Goal: Task Accomplishment & Management: Use online tool/utility

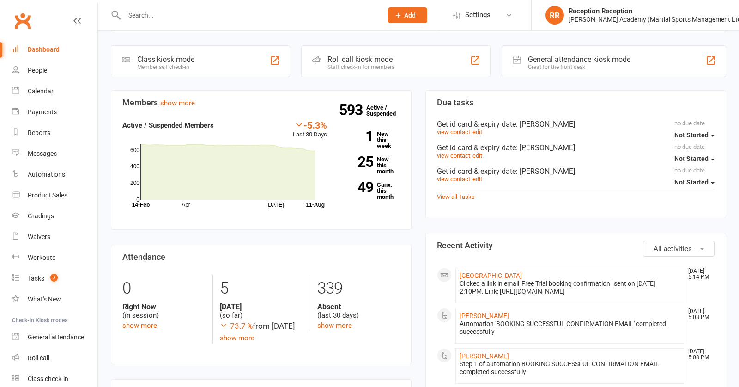
scroll to position [247, 0]
click at [340, 69] on div "Staff check-in for members" at bounding box center [361, 67] width 67 height 6
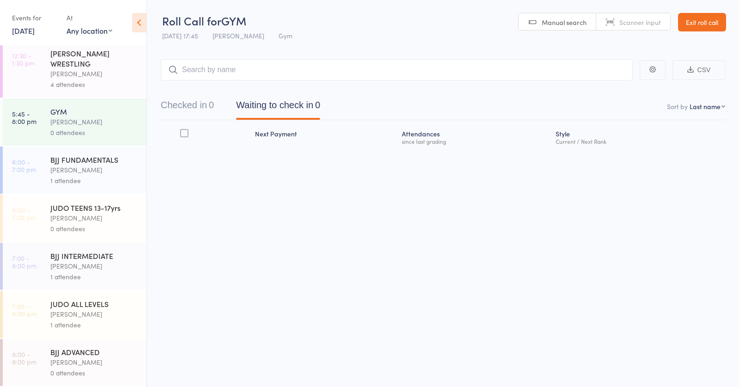
scroll to position [0, 0]
click at [123, 172] on div "[PERSON_NAME]" at bounding box center [94, 170] width 88 height 11
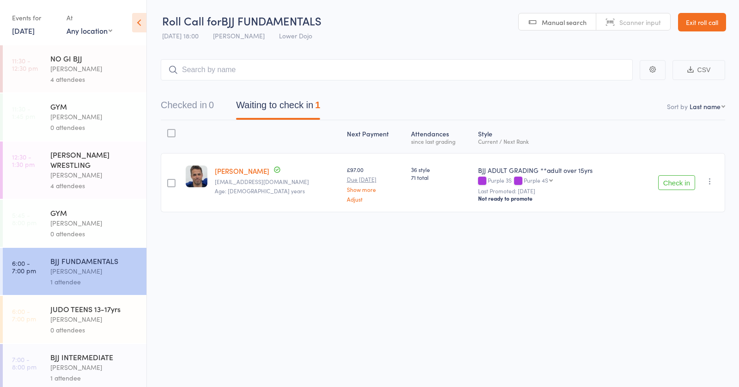
click at [683, 182] on button "Check in" at bounding box center [677, 182] width 37 height 15
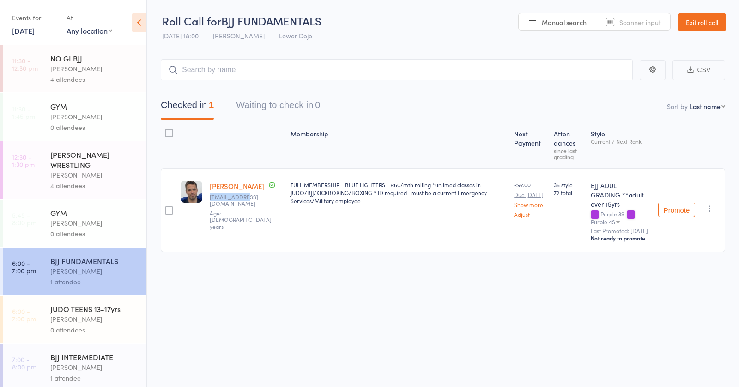
drag, startPoint x: 247, startPoint y: 197, endPoint x: 200, endPoint y: 241, distance: 65.1
click at [244, 198] on div "[PERSON_NAME] [EMAIL_ADDRESS][DOMAIN_NAME] Age: [DEMOGRAPHIC_DATA] years" at bounding box center [246, 210] width 81 height 84
click at [85, 326] on div "0 attendees" at bounding box center [94, 329] width 88 height 11
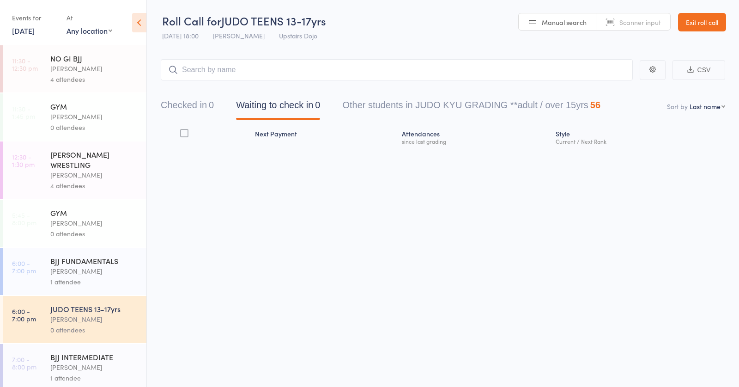
click at [227, 67] on input "search" at bounding box center [397, 69] width 472 height 21
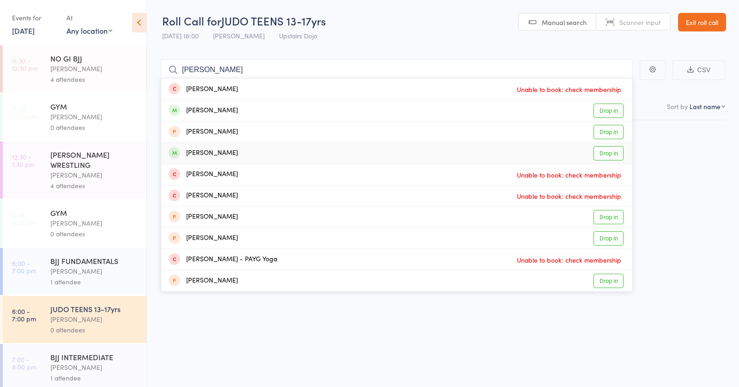
type input "[PERSON_NAME]"
click at [252, 152] on div "[PERSON_NAME] Drop in" at bounding box center [396, 153] width 471 height 21
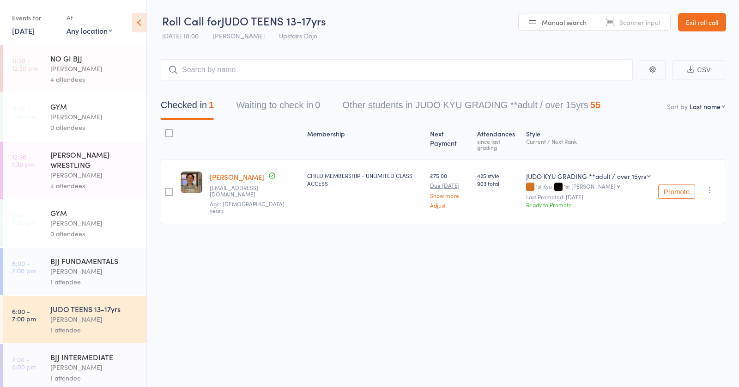
click at [106, 265] on div "BJJ FUNDAMENTALS" at bounding box center [94, 261] width 88 height 10
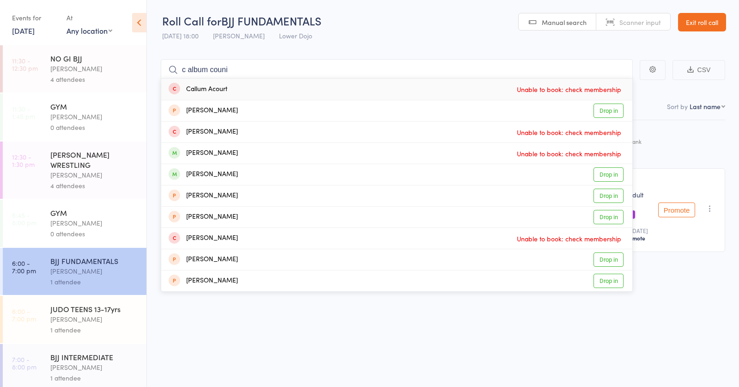
type input "c album counih"
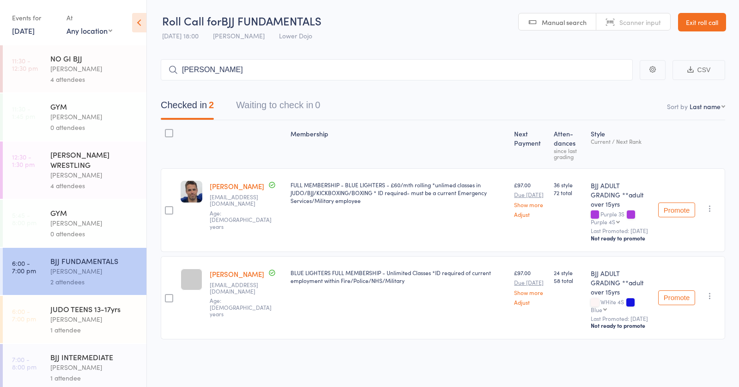
type input "[PERSON_NAME]"
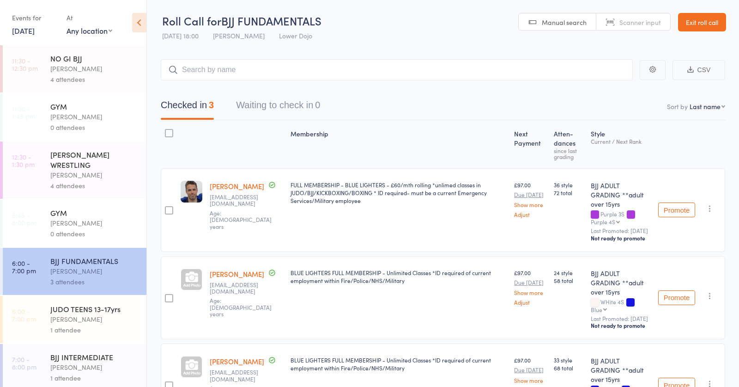
click at [188, 84] on div "Checked in 3 Waiting to check in 0" at bounding box center [443, 100] width 565 height 40
click at [200, 70] on input "search" at bounding box center [397, 69] width 472 height 21
type input "[PERSON_NAME]"
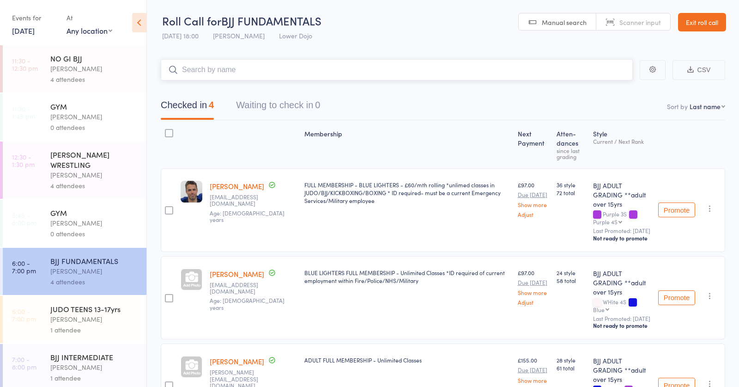
click at [238, 69] on input "search" at bounding box center [397, 69] width 472 height 21
type input "tariq"
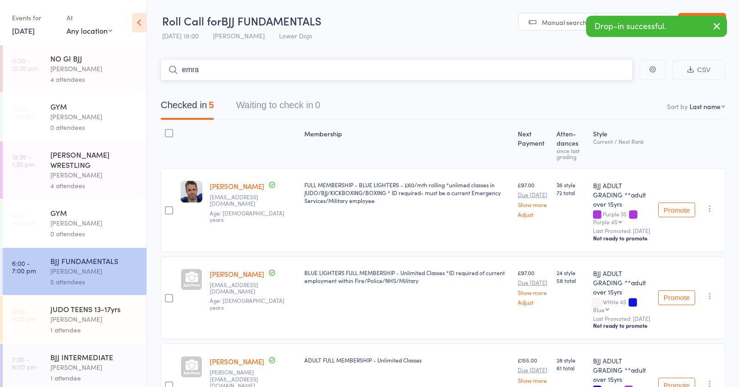
type input "emrah"
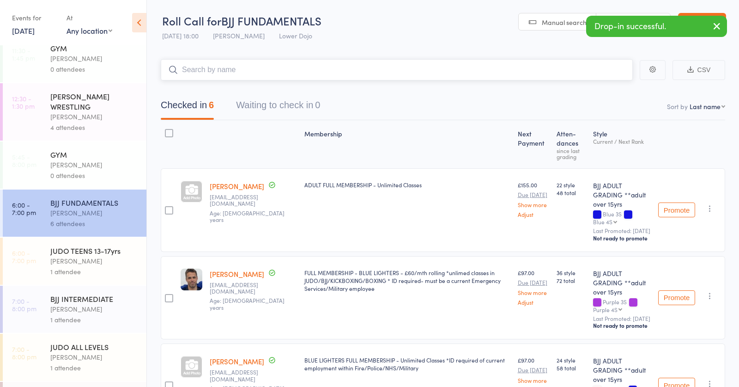
scroll to position [92, 0]
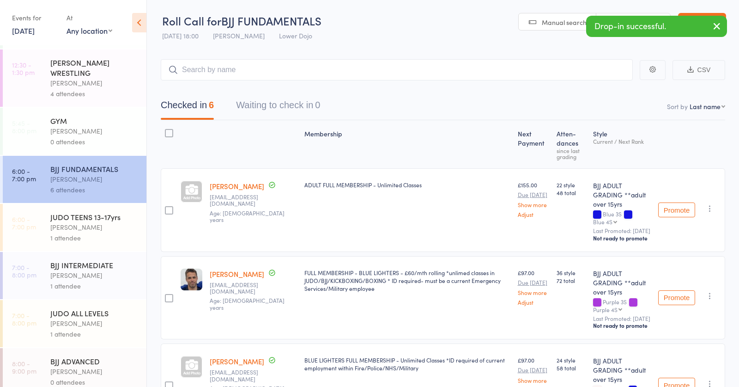
click at [90, 239] on div "1 attendee" at bounding box center [94, 237] width 88 height 11
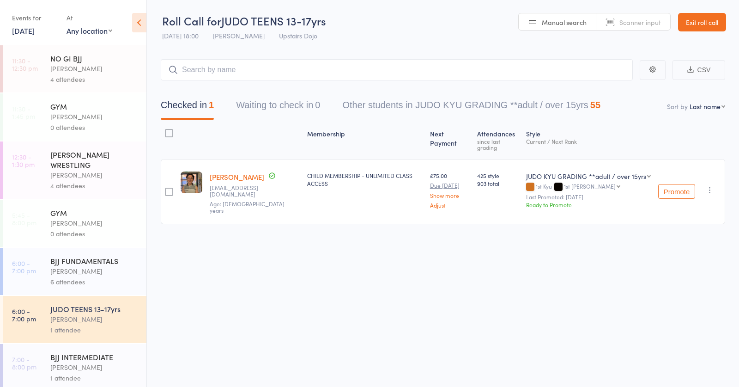
click at [250, 66] on input "search" at bounding box center [397, 69] width 472 height 21
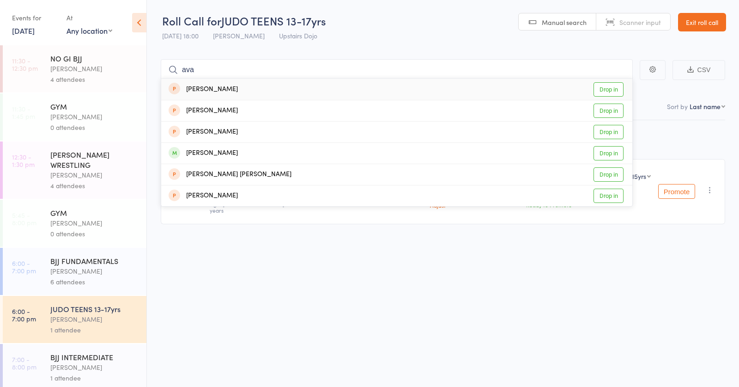
type input "[PERSON_NAME]"
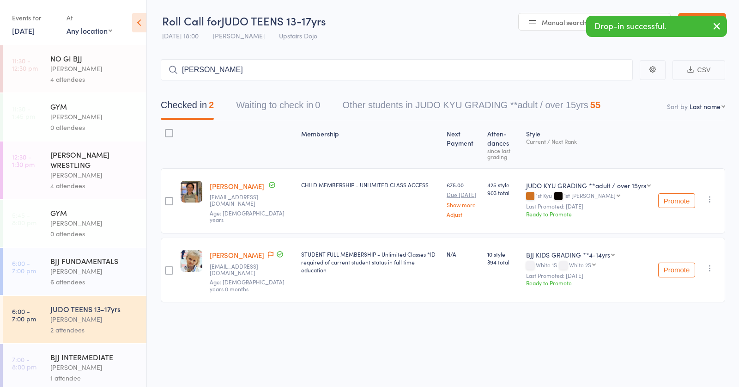
type input "[PERSON_NAME]"
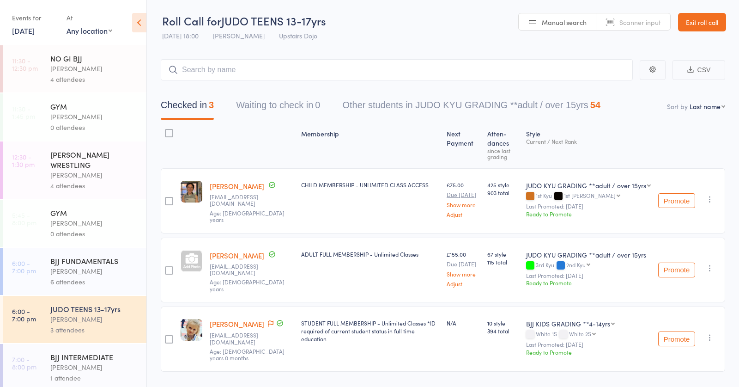
click at [107, 356] on div "BJJ INTERMEDIATE" at bounding box center [94, 357] width 88 height 10
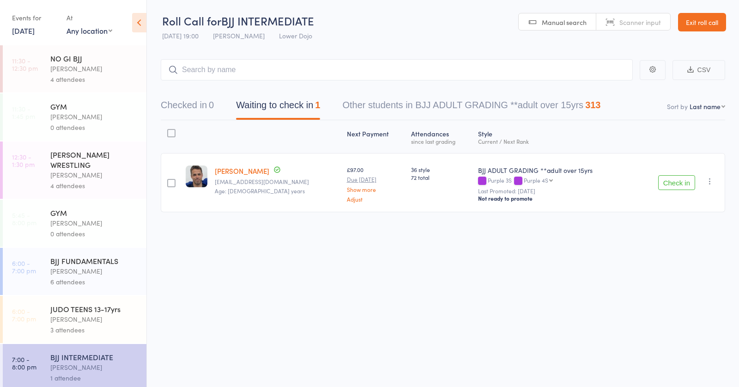
click at [678, 176] on button "Check in" at bounding box center [677, 182] width 37 height 15
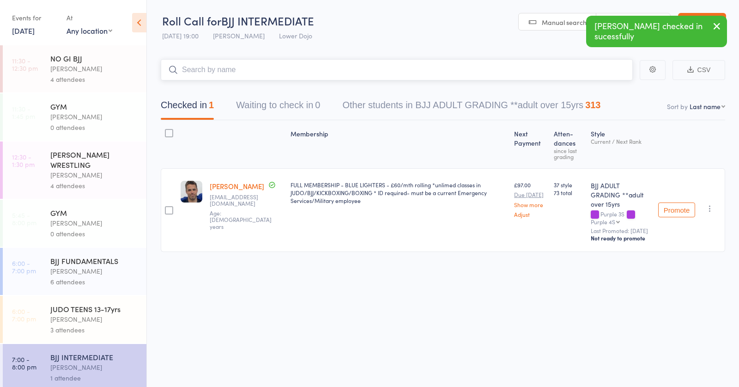
click at [332, 70] on input "search" at bounding box center [397, 69] width 472 height 21
type input "emrah"
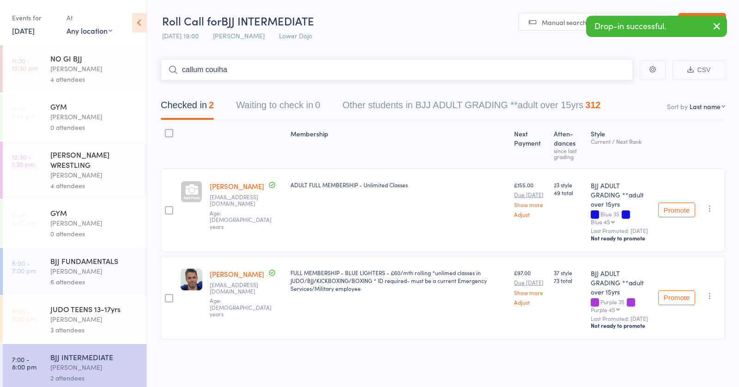
type input "callum couihan"
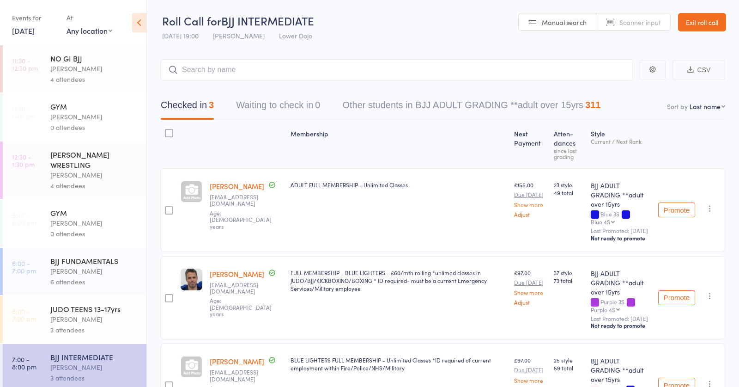
click at [90, 268] on div "[PERSON_NAME]" at bounding box center [94, 271] width 88 height 11
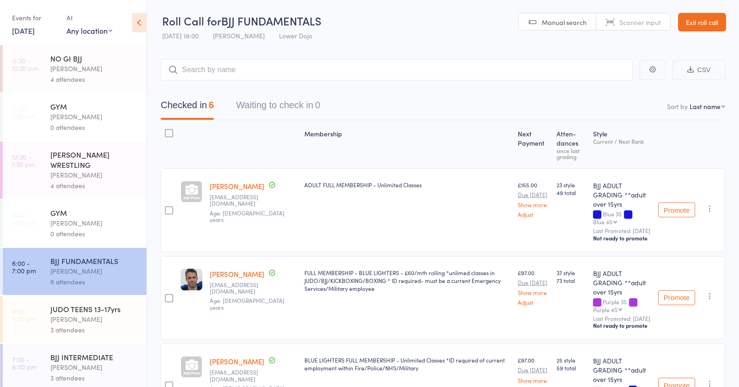
click at [258, 64] on input "search" at bounding box center [397, 69] width 472 height 21
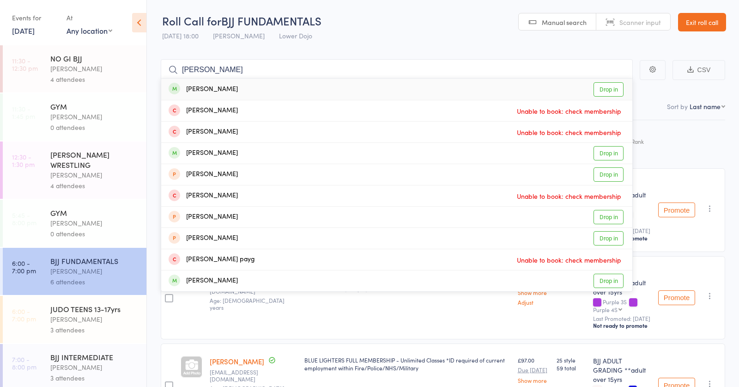
type input "[PERSON_NAME]"
click at [273, 86] on div "[PERSON_NAME] Drop in" at bounding box center [396, 89] width 471 height 21
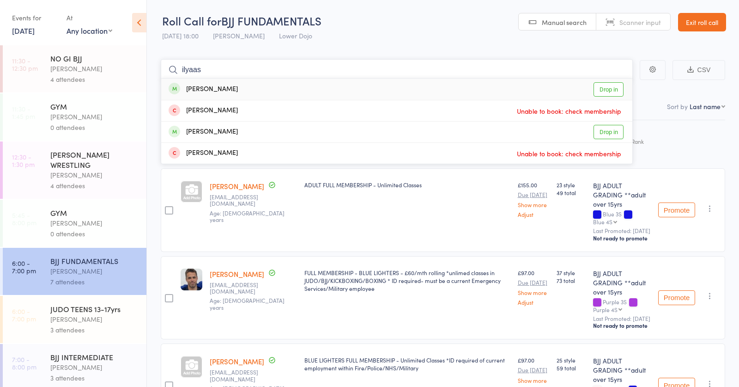
type input "ilyaas"
click at [201, 87] on div "[PERSON_NAME]" at bounding box center [203, 89] width 69 height 11
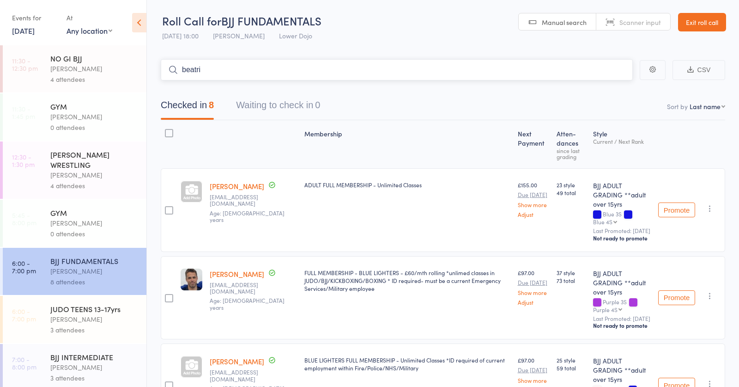
type input "[PERSON_NAME]"
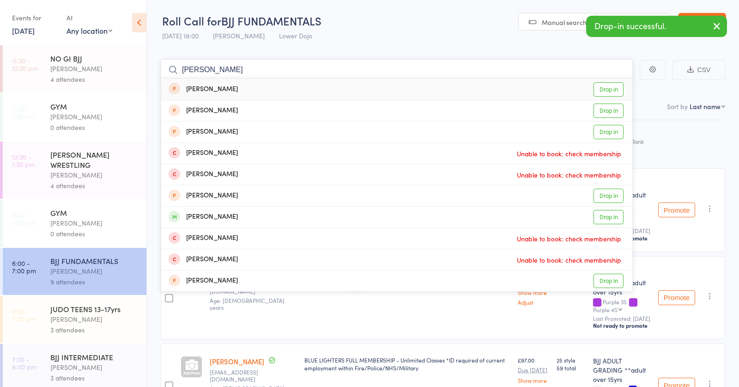
type input "[PERSON_NAME] jeans"
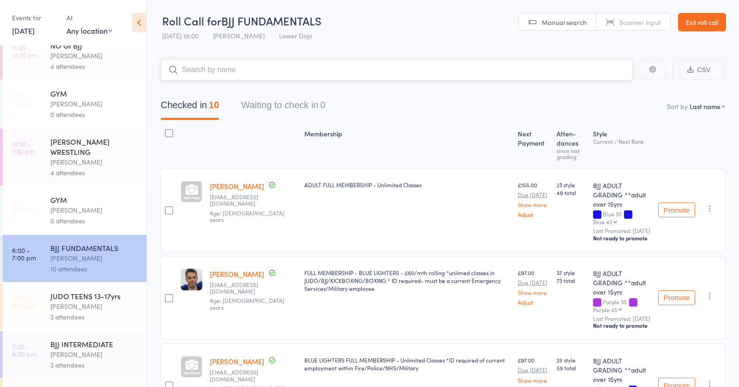
scroll to position [21, 0]
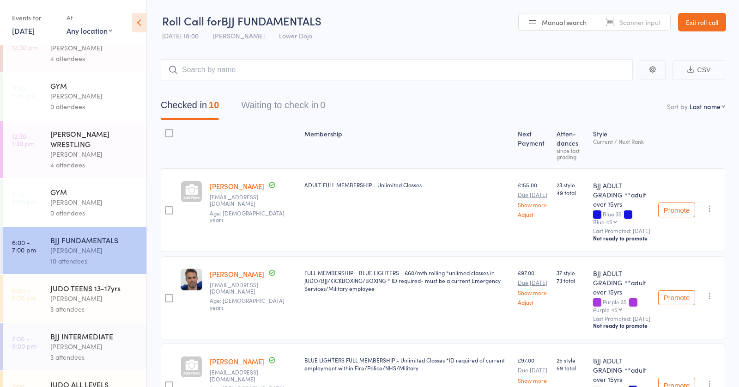
click at [96, 298] on div "[PERSON_NAME]" at bounding box center [94, 298] width 88 height 11
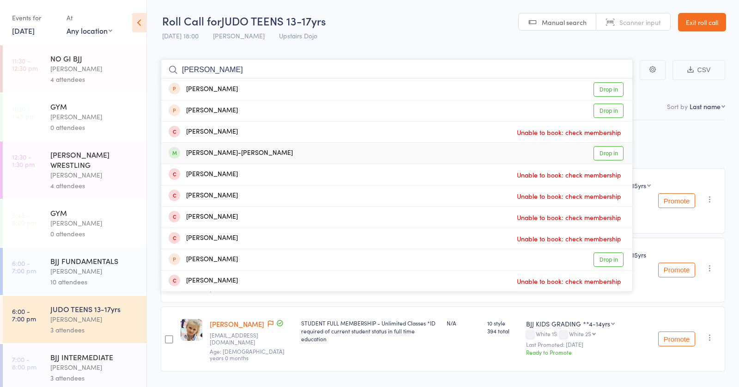
type input "[PERSON_NAME]"
click at [319, 143] on div "[PERSON_NAME]-[PERSON_NAME] Drop in" at bounding box center [396, 153] width 471 height 21
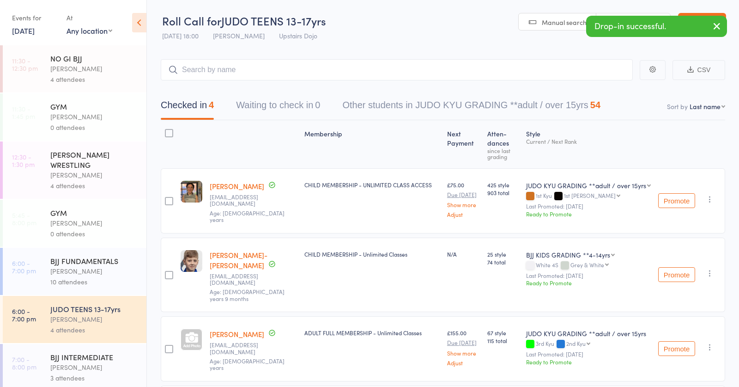
click at [49, 275] on link "6:00 - 7:00 pm BJJ FUNDAMENTALS [PERSON_NAME] 10 attendees" at bounding box center [75, 271] width 144 height 47
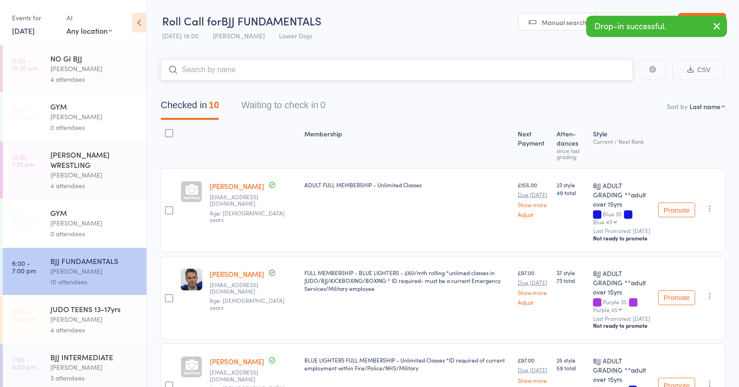
click at [343, 65] on input "search" at bounding box center [397, 69] width 472 height 21
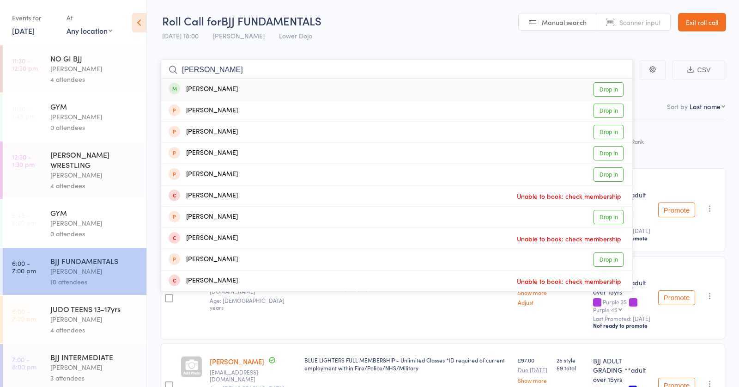
type input "[PERSON_NAME] had"
drag, startPoint x: 343, startPoint y: 65, endPoint x: 372, endPoint y: 79, distance: 32.2
click at [372, 79] on div "[PERSON_NAME] Drop in" at bounding box center [396, 89] width 471 height 21
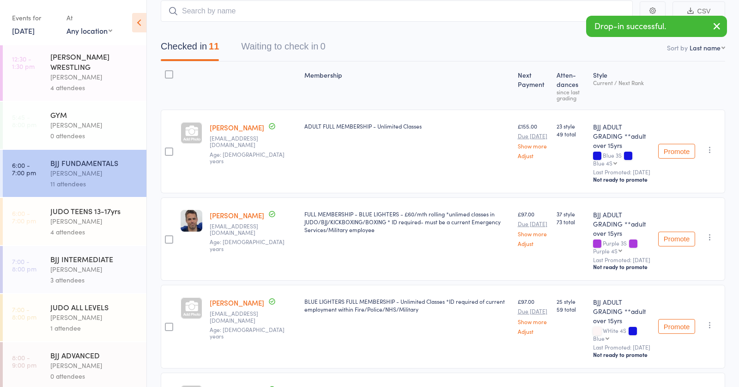
scroll to position [59, 0]
click at [94, 273] on div "[PERSON_NAME]" at bounding box center [94, 269] width 88 height 11
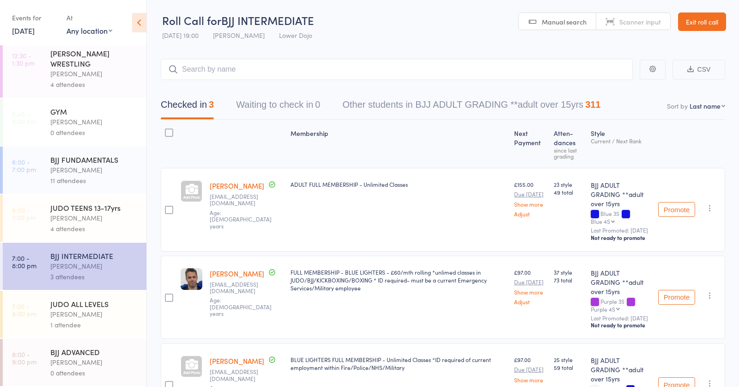
scroll to position [101, 0]
click at [78, 306] on div "JUDO ALL LEVELS" at bounding box center [94, 304] width 88 height 10
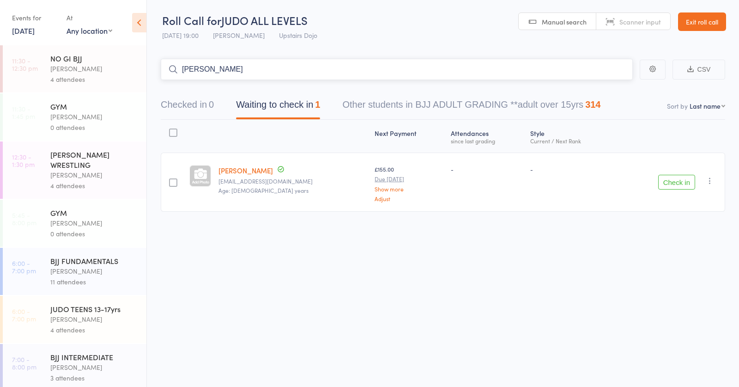
type input "[PERSON_NAME]"
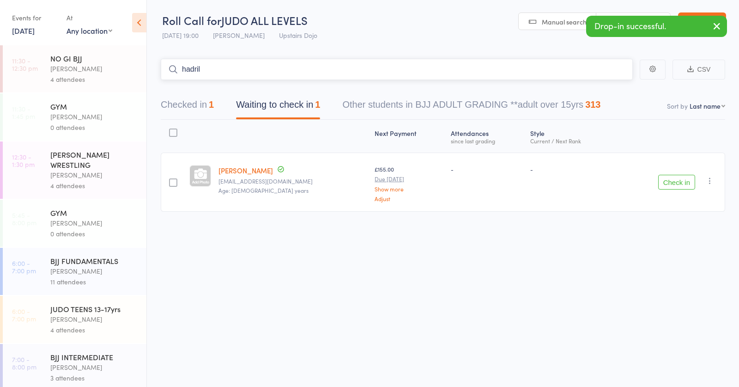
type input "hadrill"
click at [67, 321] on div "[PERSON_NAME]" at bounding box center [94, 319] width 88 height 11
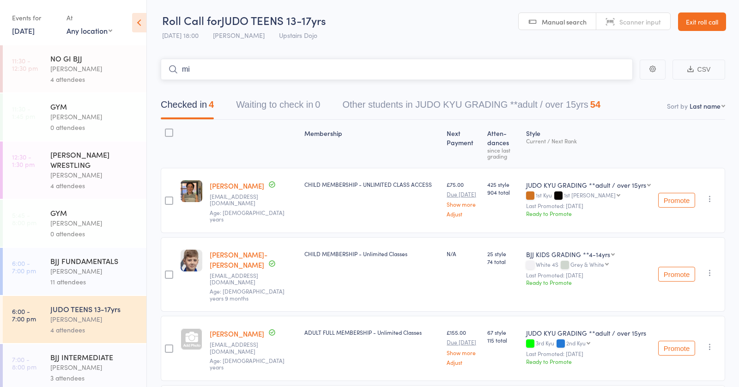
type input "miq"
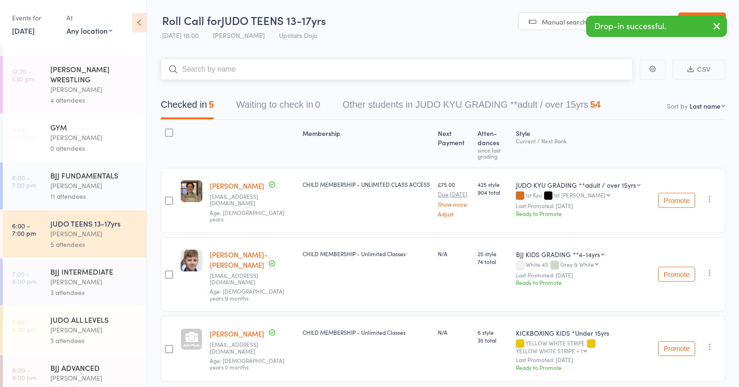
scroll to position [96, 0]
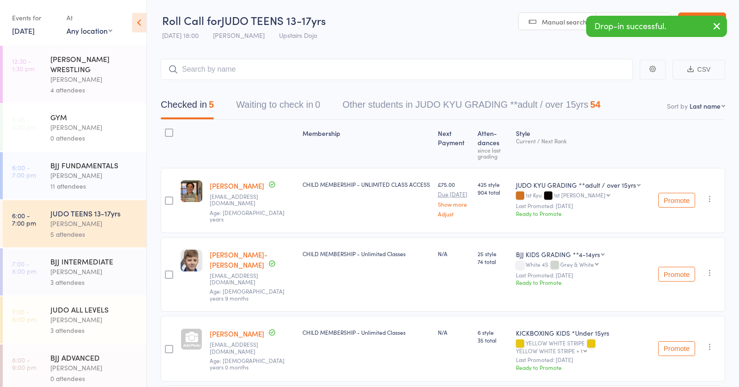
click at [100, 324] on div "[PERSON_NAME]" at bounding box center [94, 319] width 88 height 11
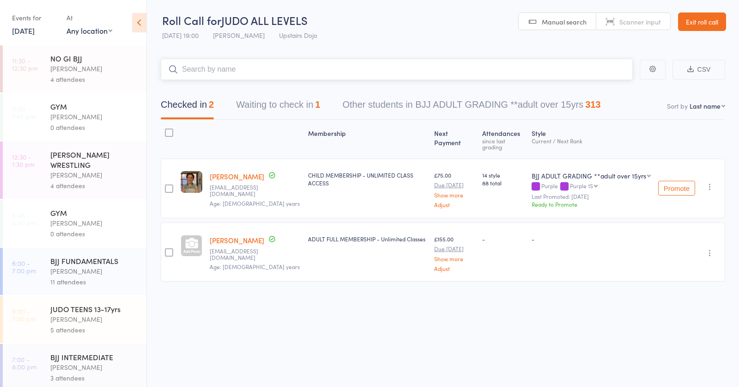
click at [283, 105] on button "Waiting to check in 1" at bounding box center [278, 107] width 84 height 24
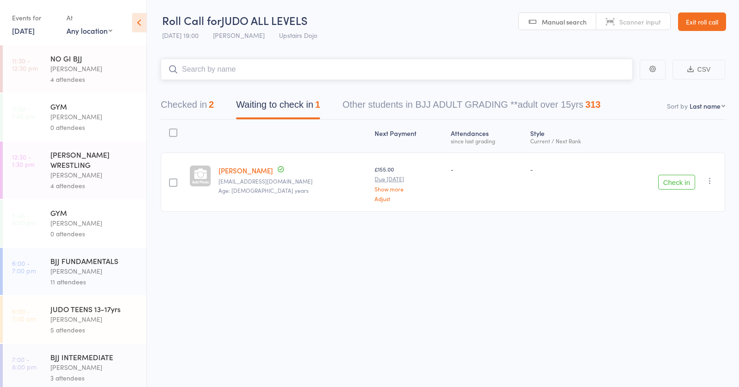
click at [221, 67] on input "search" at bounding box center [397, 69] width 472 height 21
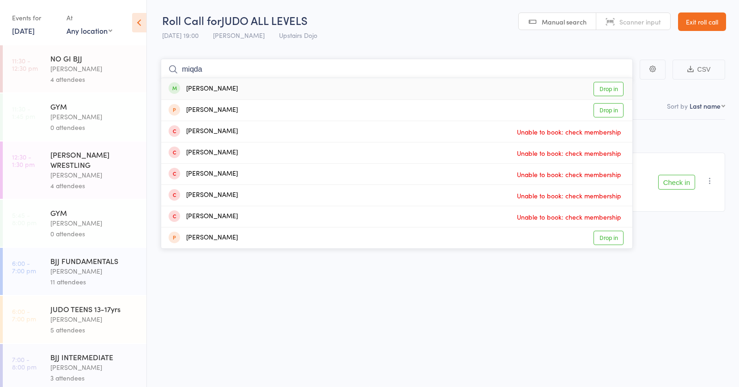
type input "miqdad"
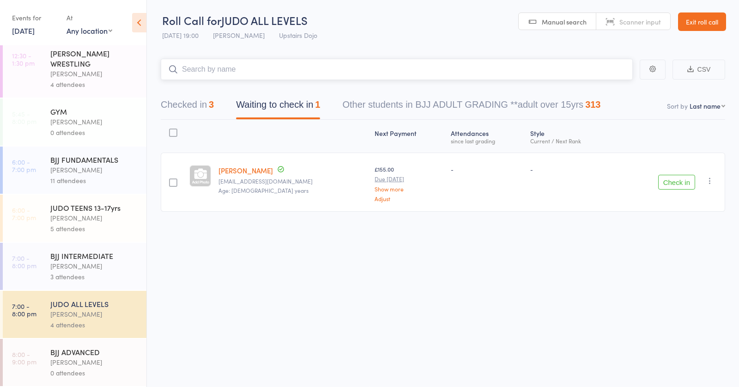
scroll to position [0, 0]
click at [81, 225] on div "5 attendees" at bounding box center [94, 228] width 88 height 11
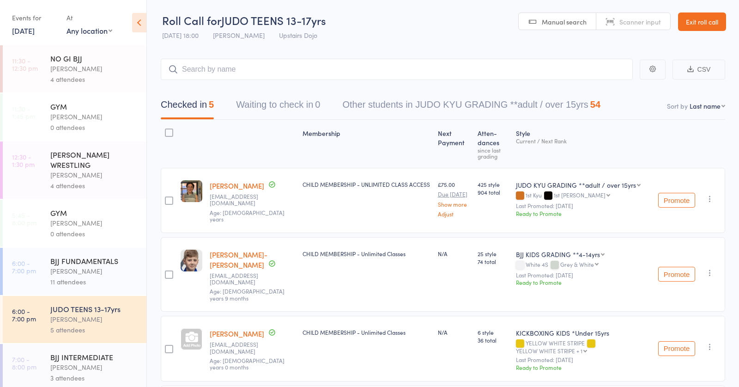
click at [205, 67] on input "search" at bounding box center [397, 69] width 472 height 21
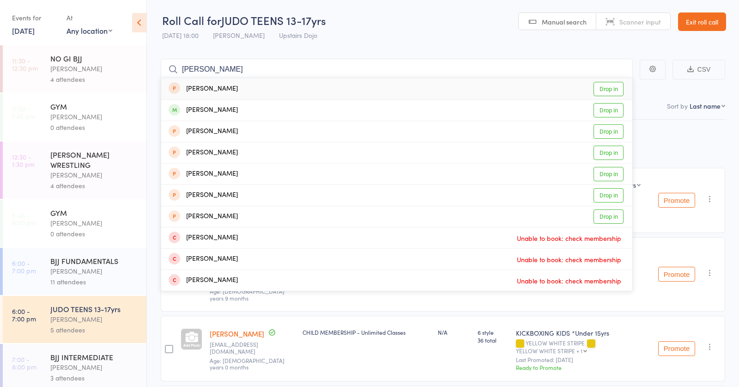
type input "[PERSON_NAME]"
drag, startPoint x: 205, startPoint y: 67, endPoint x: 246, endPoint y: 110, distance: 59.5
click at [246, 110] on div "[PERSON_NAME] Drop in" at bounding box center [396, 110] width 471 height 21
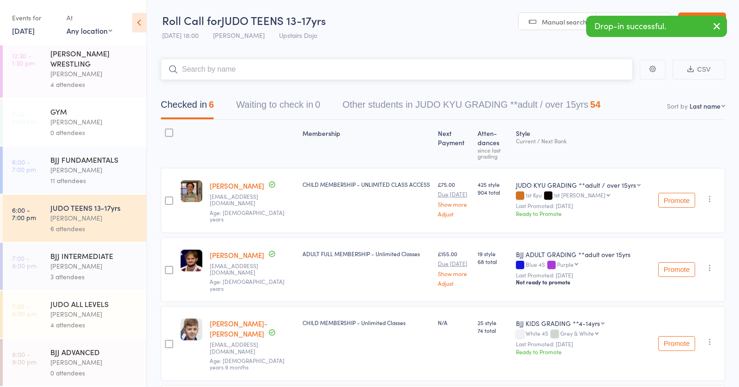
scroll to position [101, 0]
click at [97, 318] on div "[PERSON_NAME]" at bounding box center [94, 314] width 88 height 11
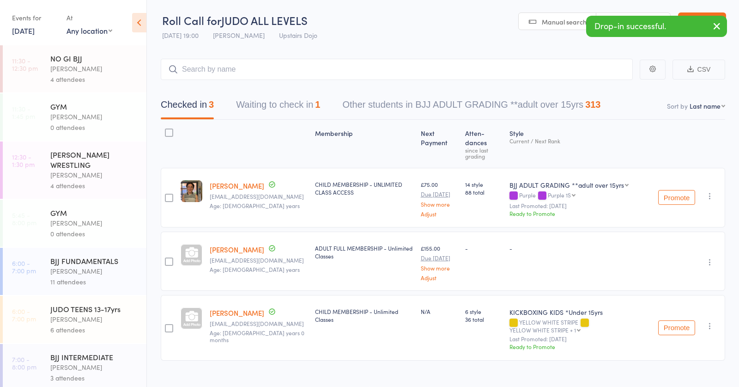
drag, startPoint x: 231, startPoint y: 70, endPoint x: 232, endPoint y: 66, distance: 5.0
click at [231, 70] on input "search" at bounding box center [397, 69] width 472 height 21
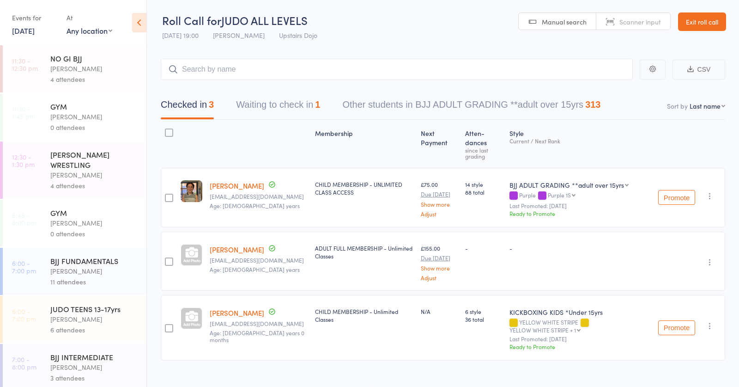
click at [110, 268] on div "[PERSON_NAME]" at bounding box center [94, 271] width 88 height 11
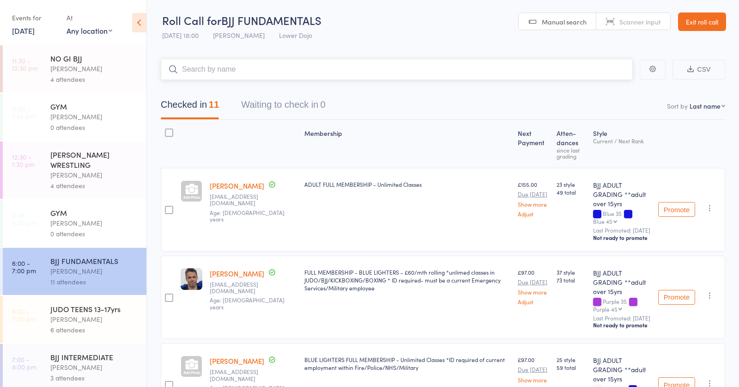
click at [242, 69] on input "search" at bounding box center [397, 69] width 472 height 21
type input "[PERSON_NAME]"
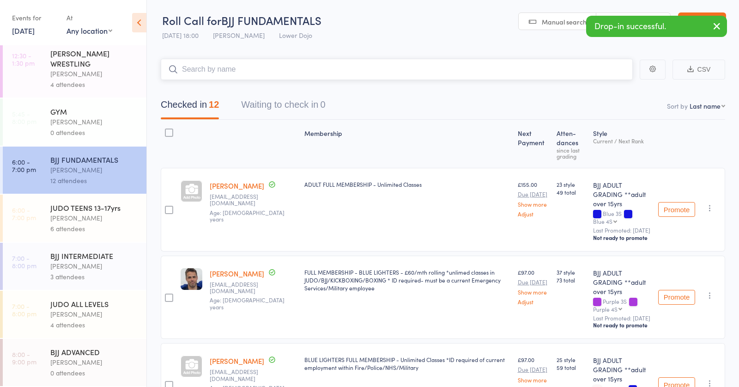
scroll to position [101, 0]
click at [77, 267] on div "[PERSON_NAME]" at bounding box center [94, 266] width 88 height 11
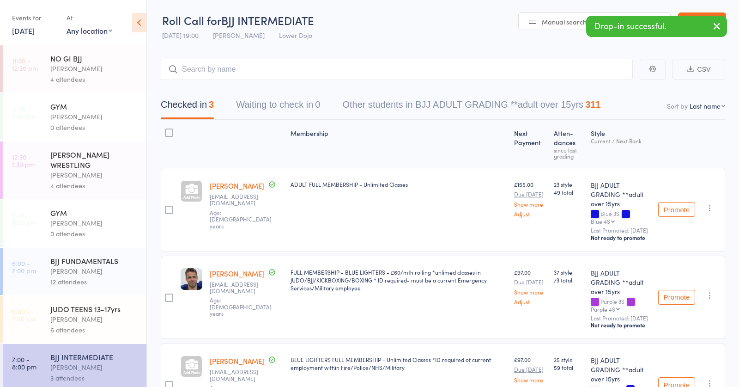
click at [81, 309] on div "JUDO TEENS 13-17yrs" at bounding box center [94, 309] width 88 height 10
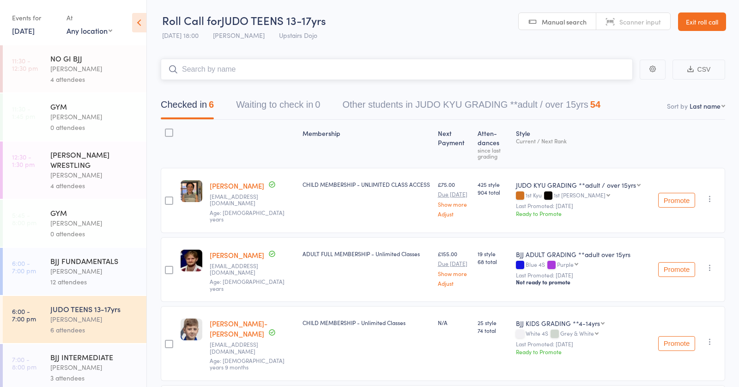
click at [274, 69] on input "search" at bounding box center [397, 69] width 472 height 21
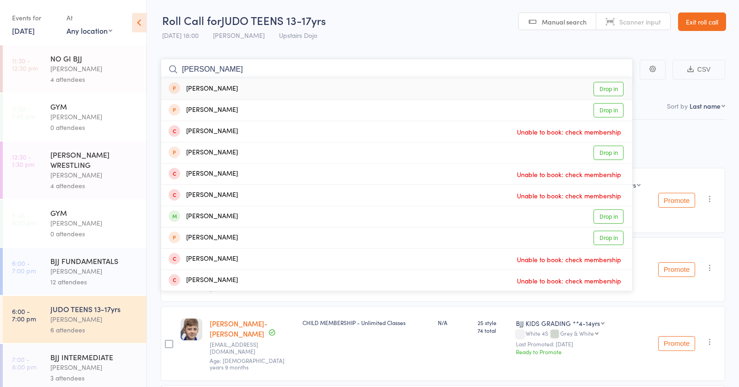
type input "[PERSON_NAME]"
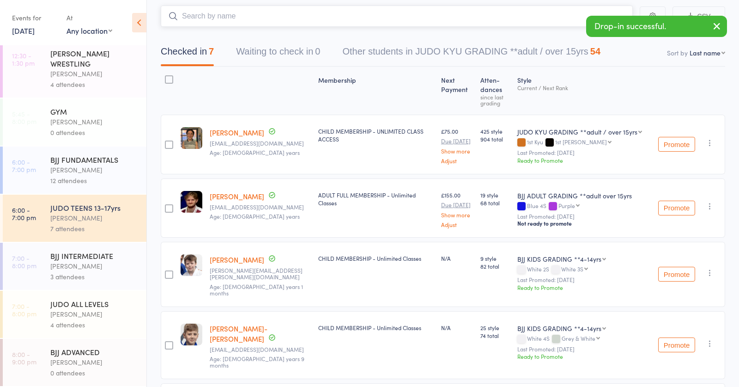
scroll to position [55, 0]
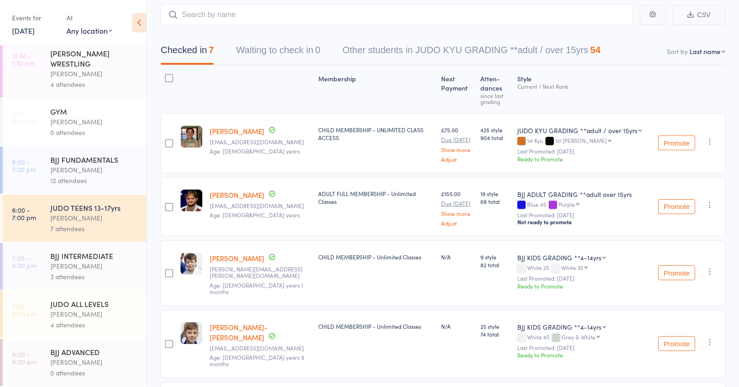
click at [80, 169] on div "[PERSON_NAME]" at bounding box center [94, 170] width 88 height 11
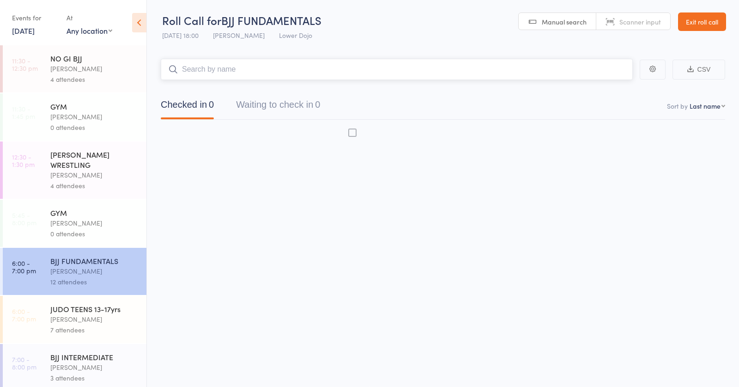
scroll to position [0, 0]
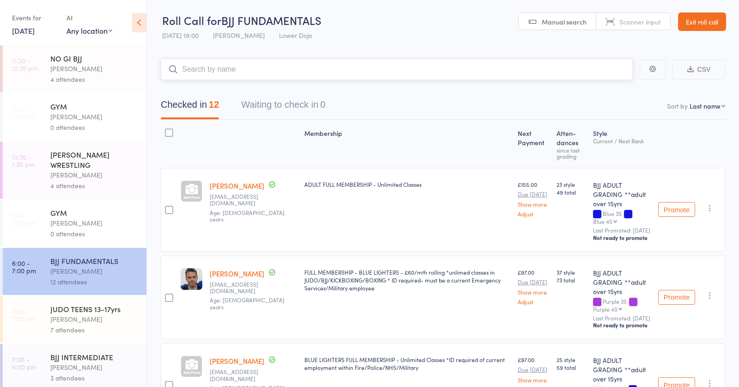
click at [227, 69] on input "search" at bounding box center [397, 69] width 472 height 21
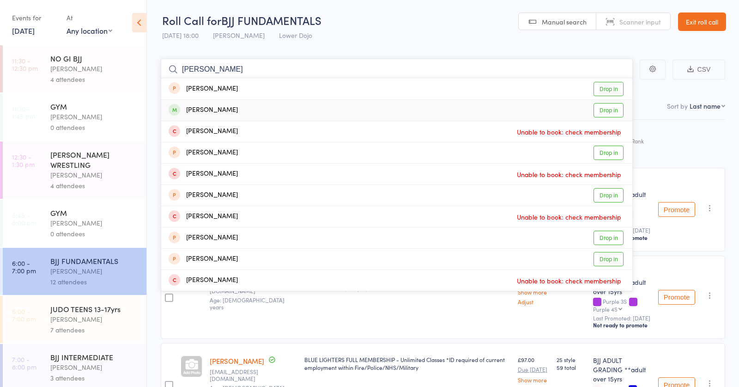
type input "[PERSON_NAME]"
click at [272, 107] on div "[PERSON_NAME] Drop in" at bounding box center [396, 110] width 471 height 21
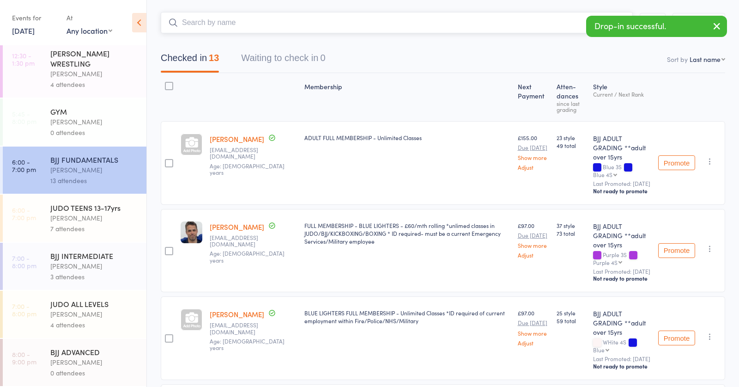
scroll to position [101, 0]
click at [83, 270] on div "[PERSON_NAME]" at bounding box center [94, 266] width 88 height 11
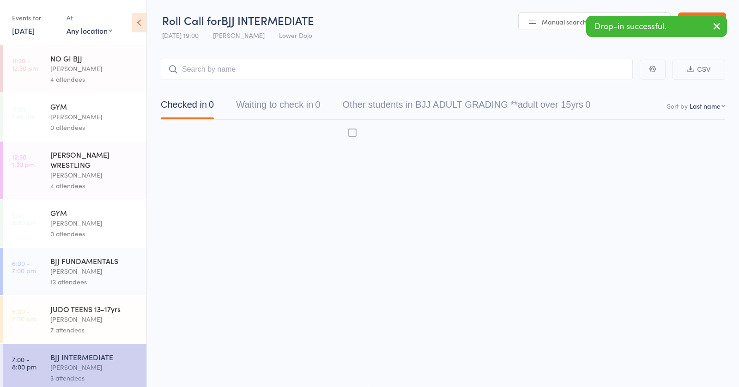
scroll to position [0, 0]
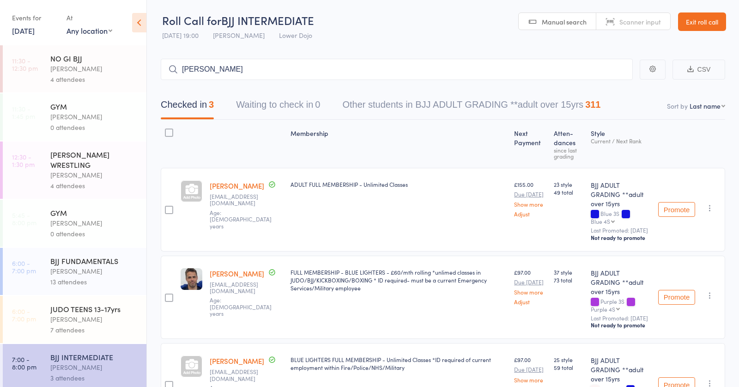
type input "[PERSON_NAME]"
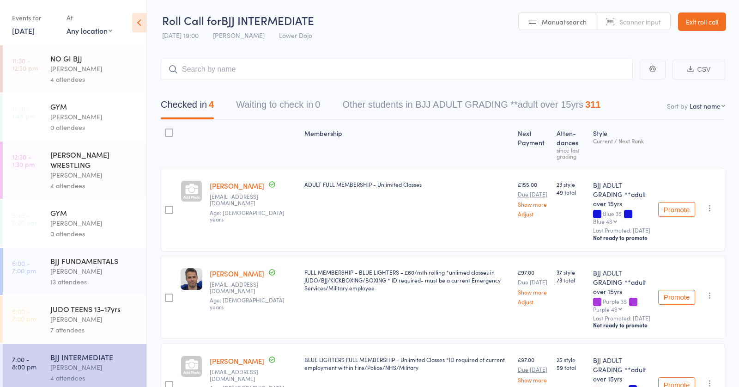
click at [83, 309] on div "JUDO TEENS 13-17yrs" at bounding box center [94, 309] width 88 height 10
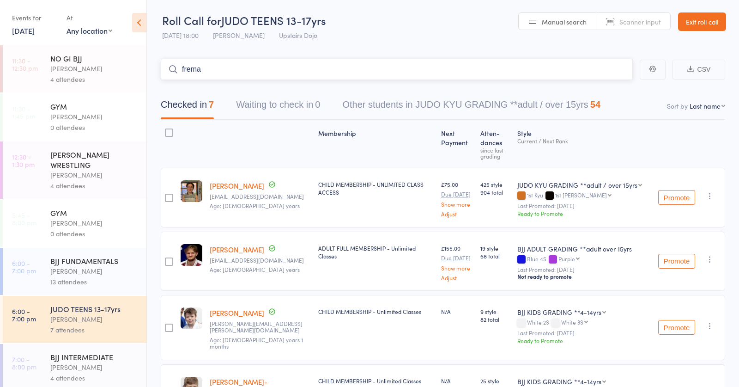
type input "frema"
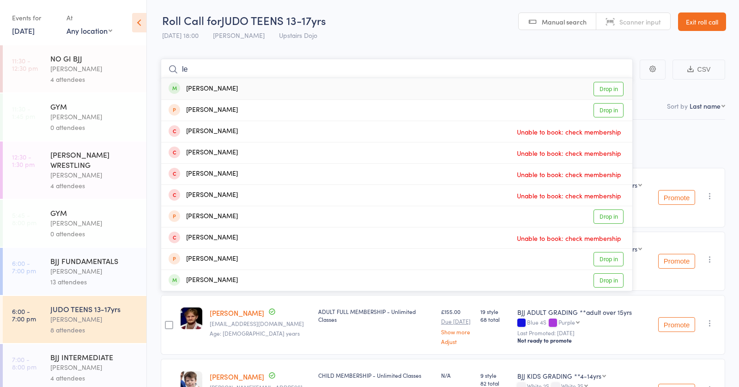
type input "l"
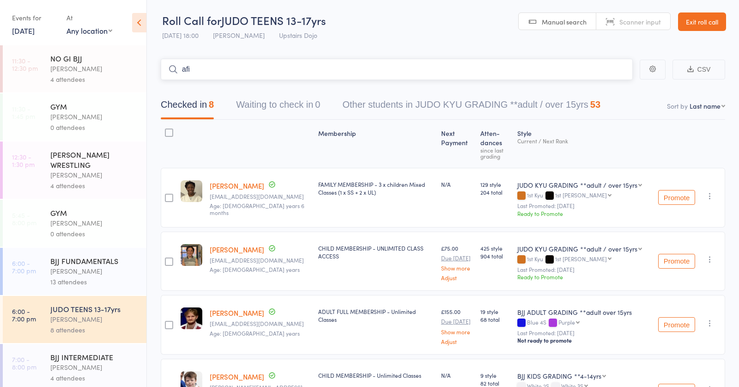
type input "afia"
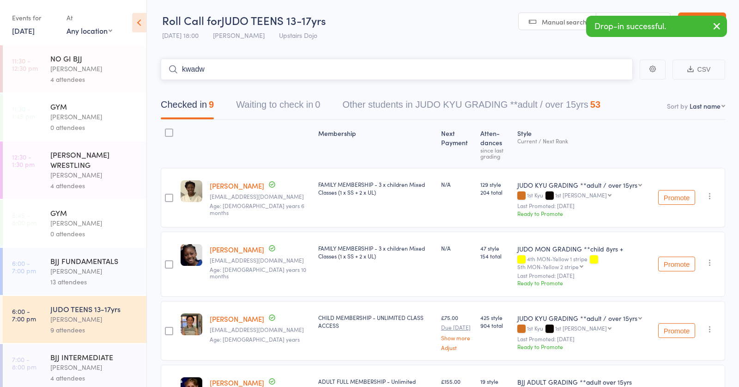
type input "[PERSON_NAME]"
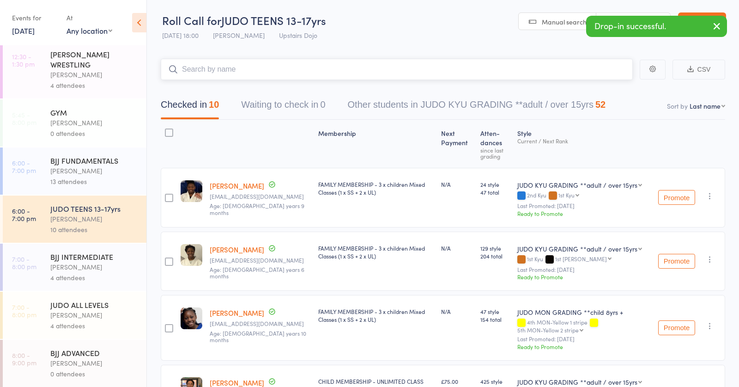
scroll to position [101, 0]
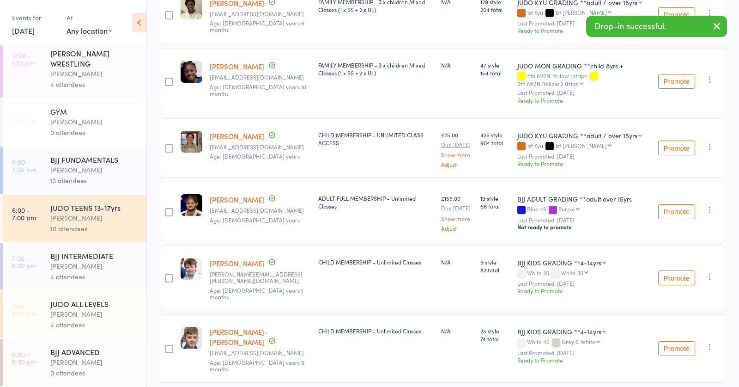
click at [91, 222] on div "[PERSON_NAME]" at bounding box center [94, 218] width 88 height 11
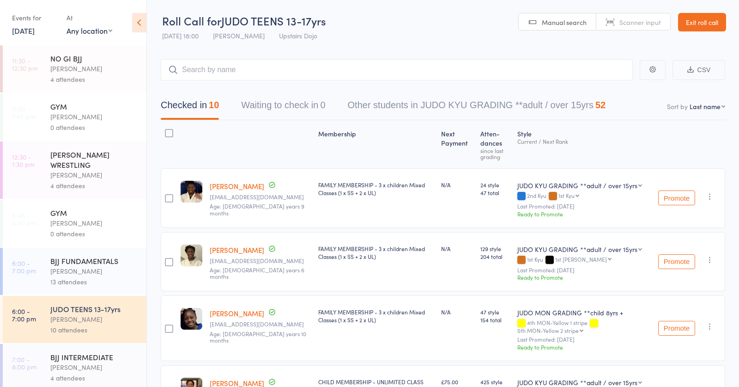
scroll to position [0, 0]
click at [212, 67] on input "search" at bounding box center [397, 69] width 472 height 21
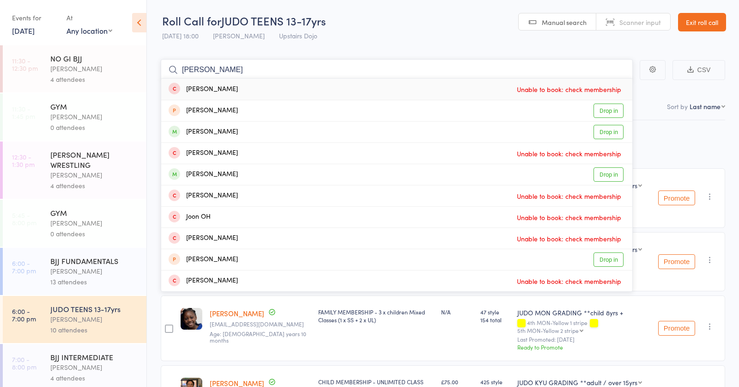
type input "[PERSON_NAME]"
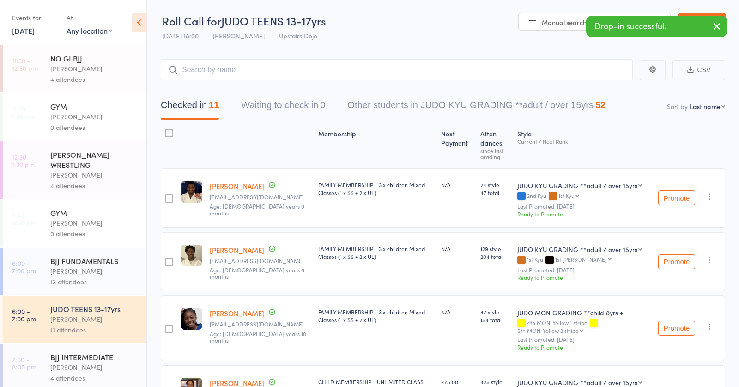
click at [95, 269] on div "[PERSON_NAME]" at bounding box center [94, 271] width 88 height 11
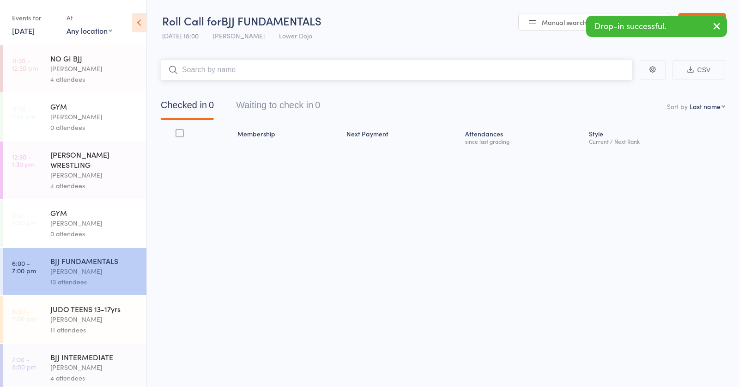
click at [292, 67] on input "search" at bounding box center [397, 69] width 472 height 21
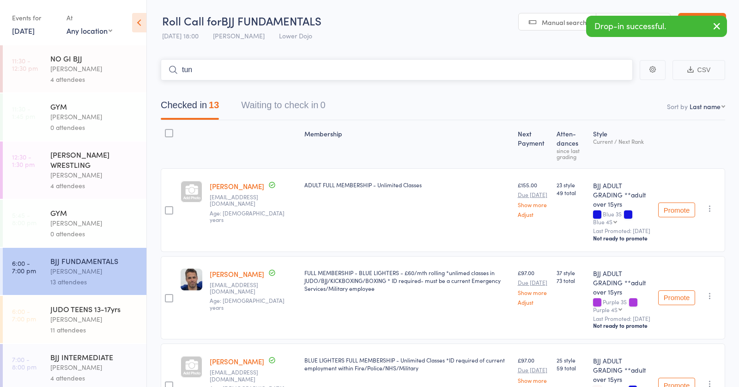
type input "tuna"
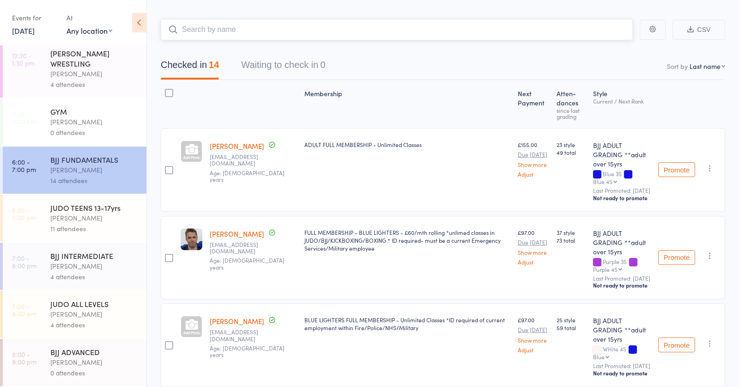
scroll to position [42, 0]
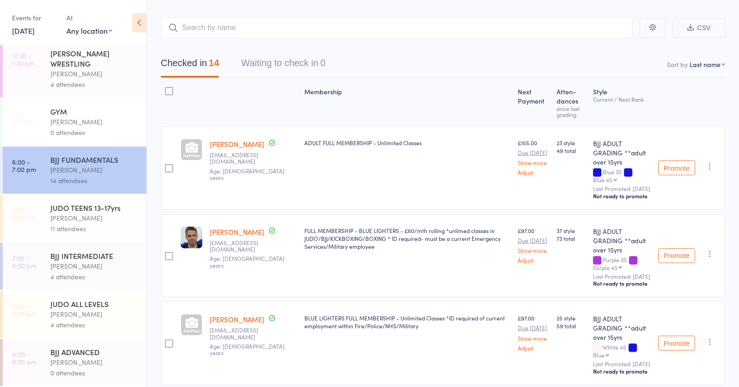
click at [107, 306] on div "JUDO ALL LEVELS" at bounding box center [94, 304] width 88 height 10
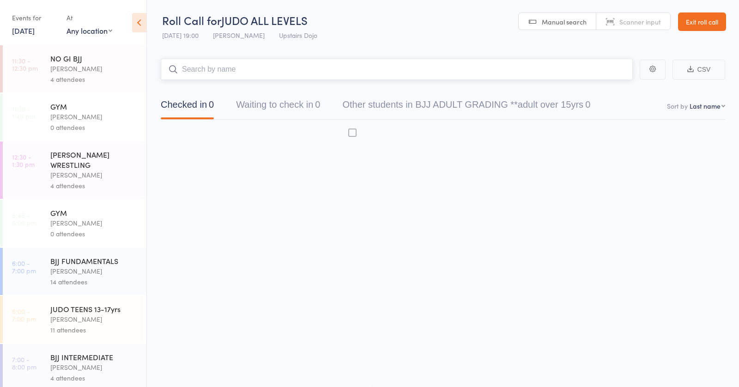
scroll to position [0, 0]
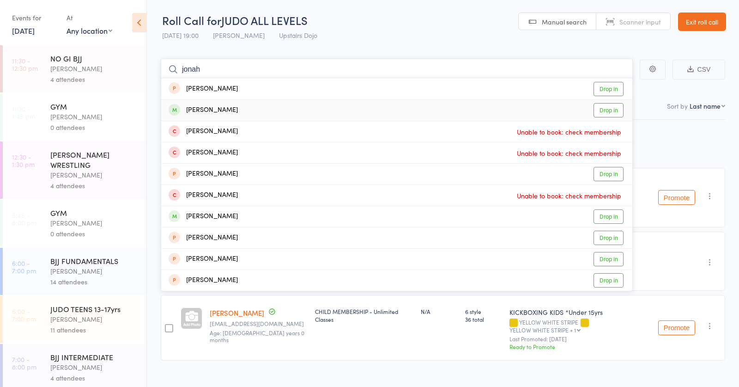
type input "jonah"
click at [275, 105] on div "[PERSON_NAME] Drop in" at bounding box center [396, 110] width 471 height 21
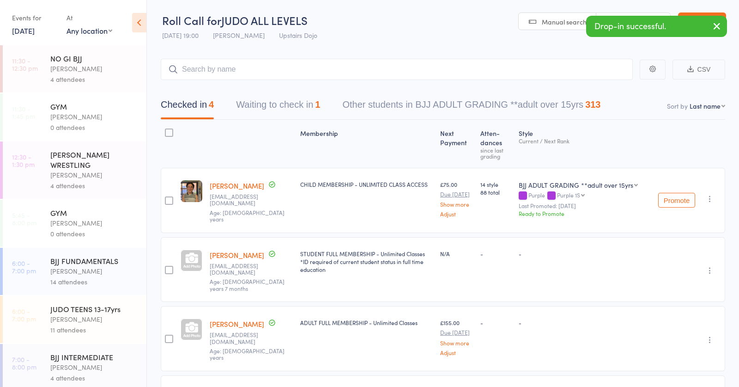
click at [103, 273] on div "[PERSON_NAME]" at bounding box center [94, 271] width 88 height 11
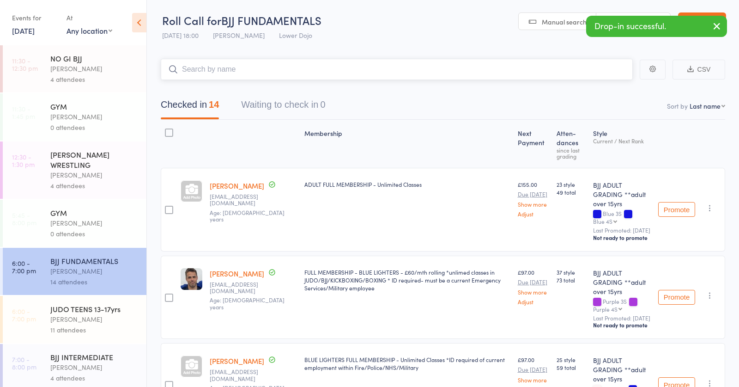
click at [213, 69] on input "search" at bounding box center [397, 69] width 472 height 21
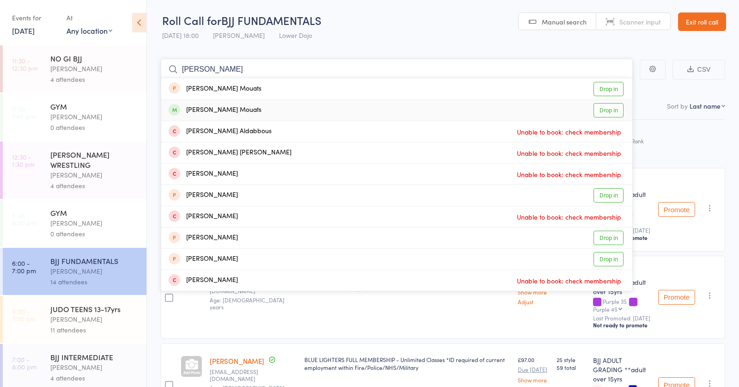
type input "[PERSON_NAME]"
click at [233, 112] on div "[PERSON_NAME] Mouats Drop in" at bounding box center [396, 110] width 471 height 21
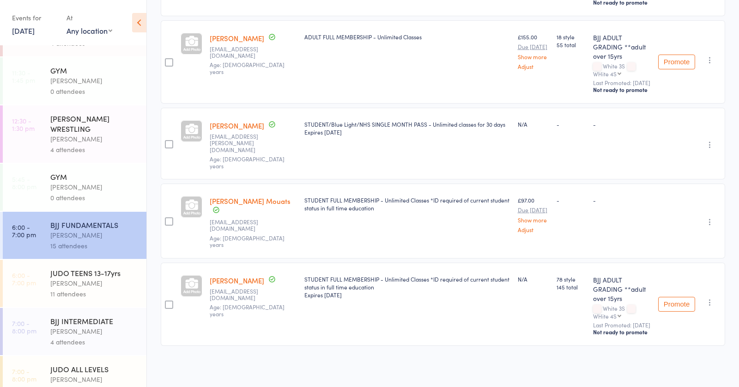
scroll to position [55, 0]
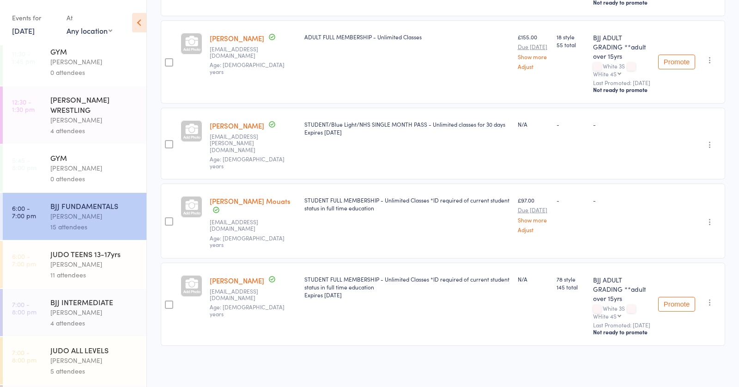
click at [89, 315] on div "[PERSON_NAME]" at bounding box center [94, 312] width 88 height 11
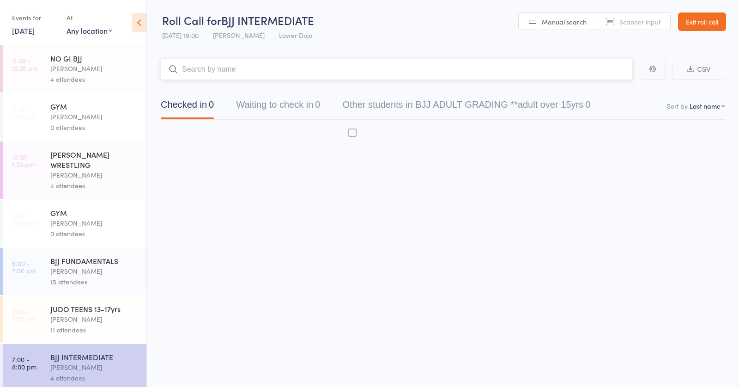
scroll to position [0, 0]
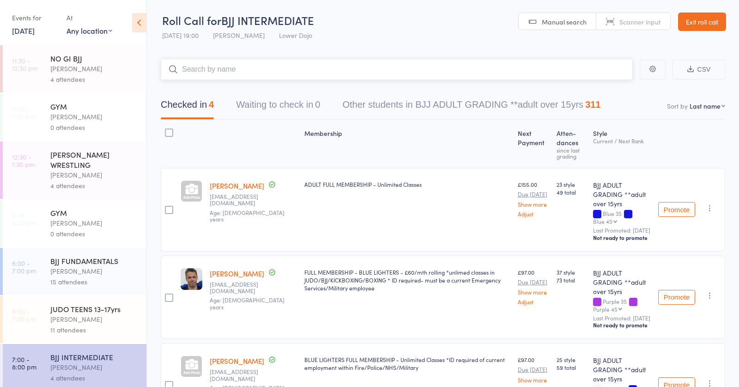
click at [210, 71] on input "search" at bounding box center [397, 69] width 472 height 21
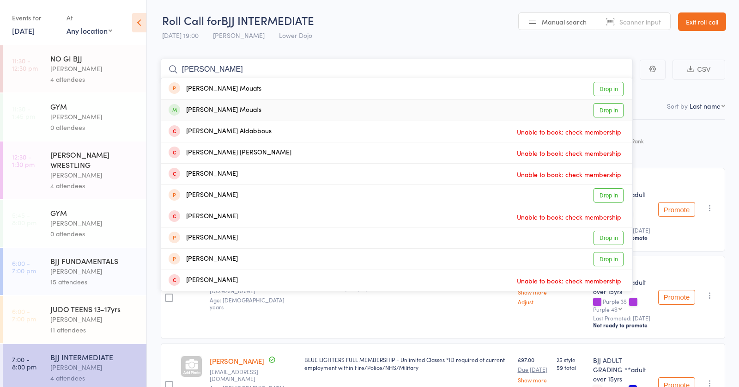
type input "[PERSON_NAME]"
click at [240, 109] on div "[PERSON_NAME] Mouats Drop in" at bounding box center [396, 110] width 471 height 21
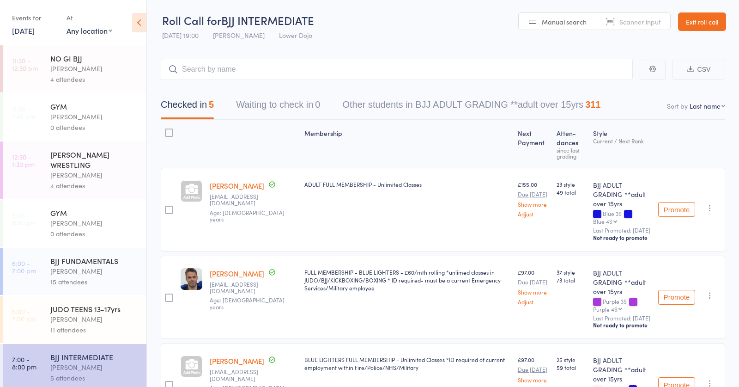
click at [93, 320] on div "[PERSON_NAME]" at bounding box center [94, 319] width 88 height 11
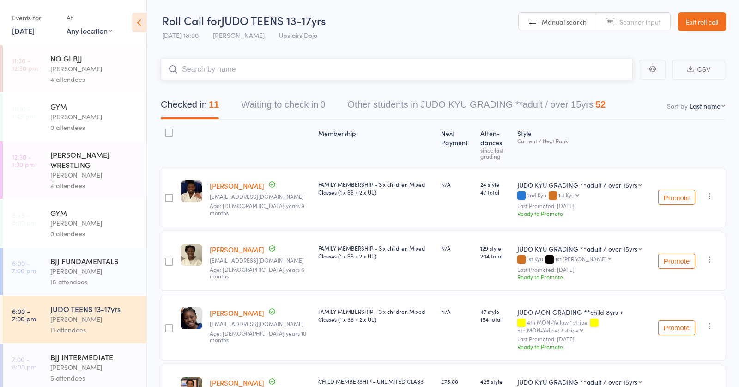
click at [264, 70] on input "search" at bounding box center [397, 69] width 472 height 21
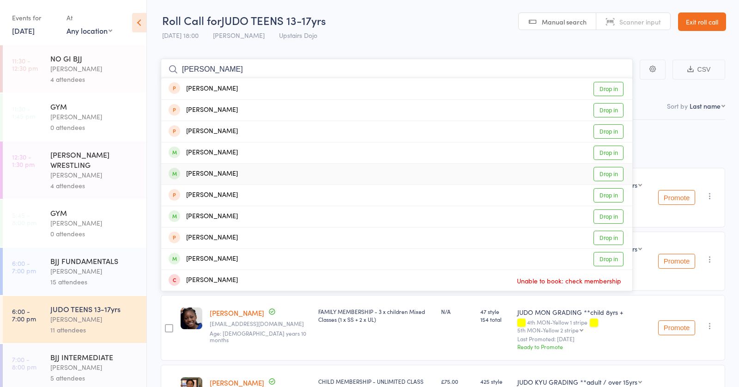
type input "[PERSON_NAME]"
click at [325, 173] on div "[PERSON_NAME] Drop in" at bounding box center [396, 174] width 471 height 21
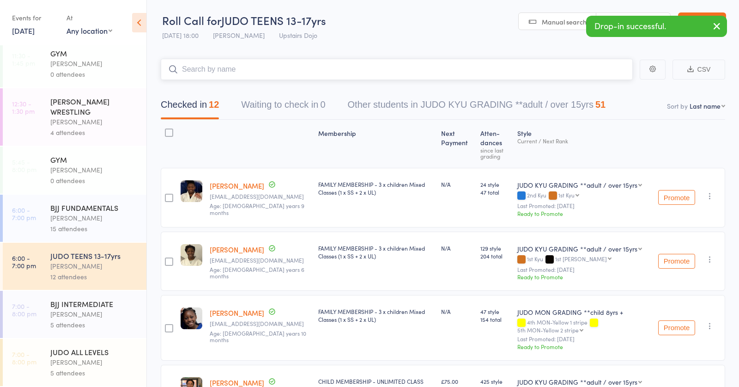
scroll to position [59, 0]
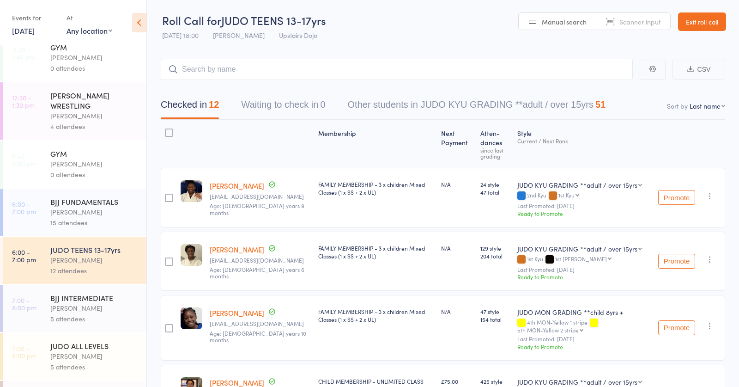
click at [79, 208] on div "[PERSON_NAME]" at bounding box center [94, 212] width 88 height 11
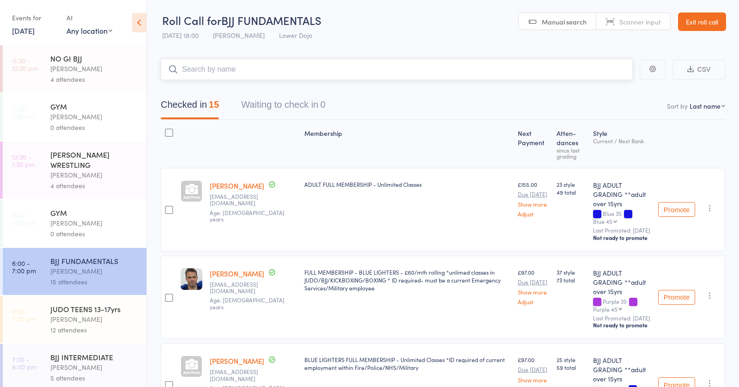
click at [203, 66] on input "search" at bounding box center [397, 69] width 472 height 21
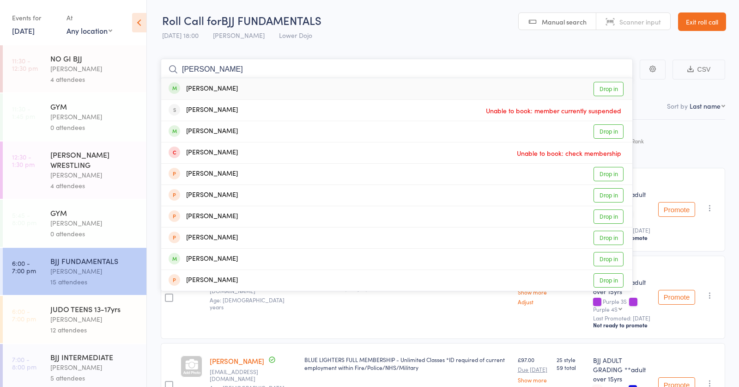
type input "[PERSON_NAME]"
click at [238, 88] on div "[PERSON_NAME] Drop in" at bounding box center [396, 88] width 471 height 21
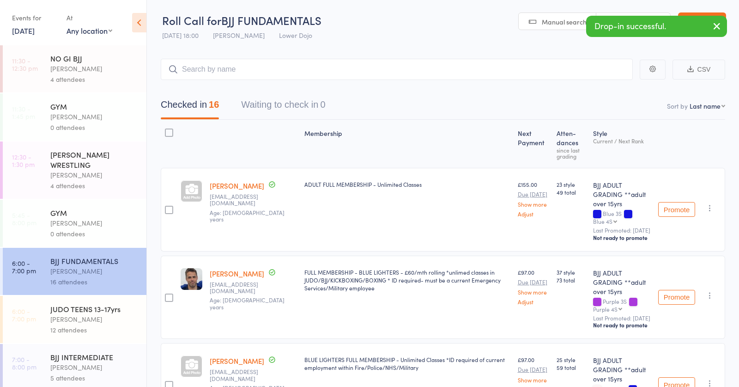
click at [78, 318] on div "[PERSON_NAME]" at bounding box center [94, 319] width 88 height 11
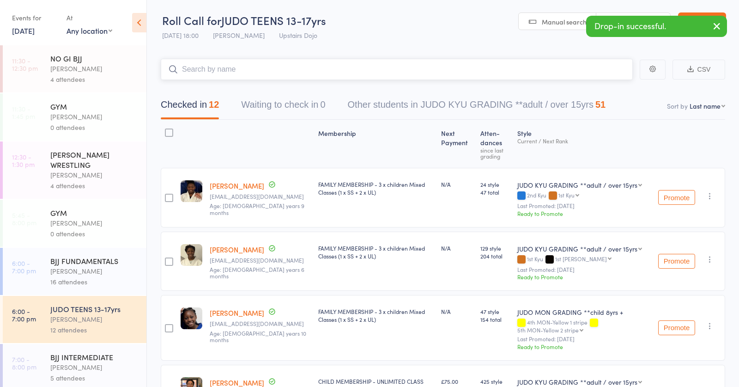
click at [347, 67] on input "search" at bounding box center [397, 69] width 472 height 21
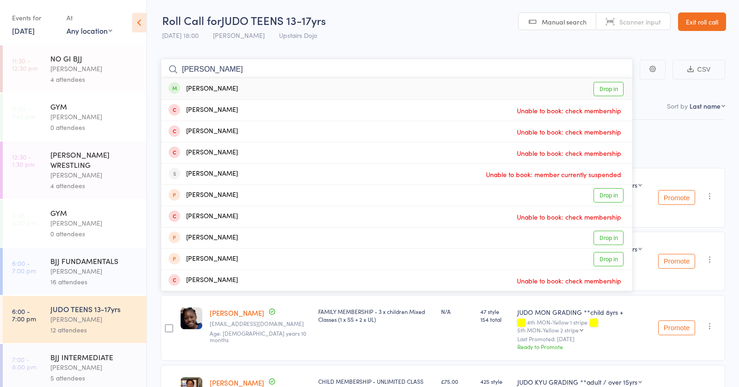
type input "[PERSON_NAME]"
click at [369, 79] on div "[PERSON_NAME] Drop in" at bounding box center [396, 88] width 471 height 21
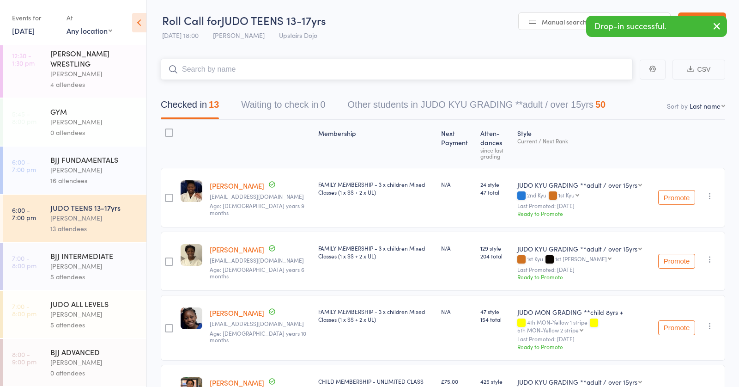
scroll to position [101, 0]
click at [86, 262] on div "[PERSON_NAME]" at bounding box center [94, 266] width 88 height 11
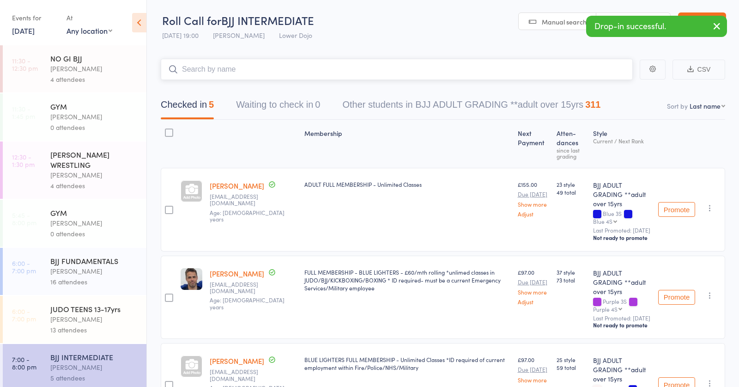
click at [235, 67] on input "search" at bounding box center [397, 69] width 472 height 21
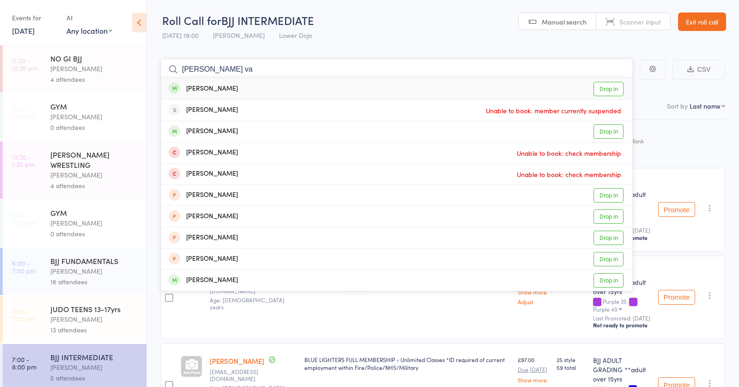
type input "[PERSON_NAME] va"
click at [229, 89] on div "[PERSON_NAME] Drop in" at bounding box center [396, 88] width 471 height 21
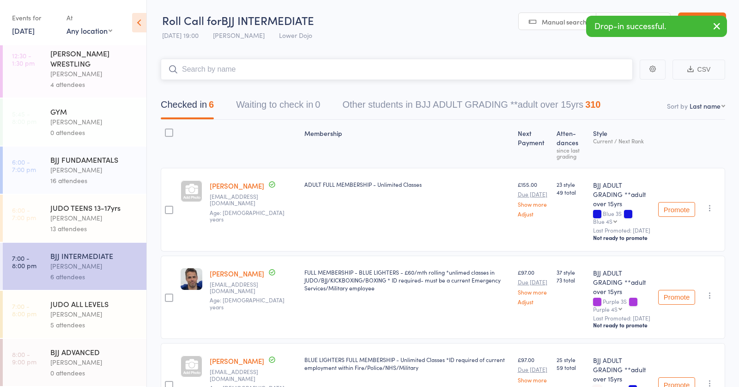
scroll to position [101, 0]
click at [90, 313] on div "[PERSON_NAME]" at bounding box center [94, 314] width 88 height 11
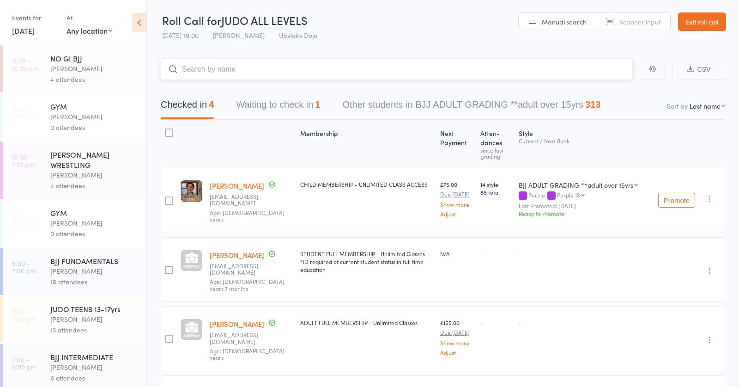
click at [199, 68] on input "search" at bounding box center [397, 69] width 472 height 21
type input "[PERSON_NAME]"
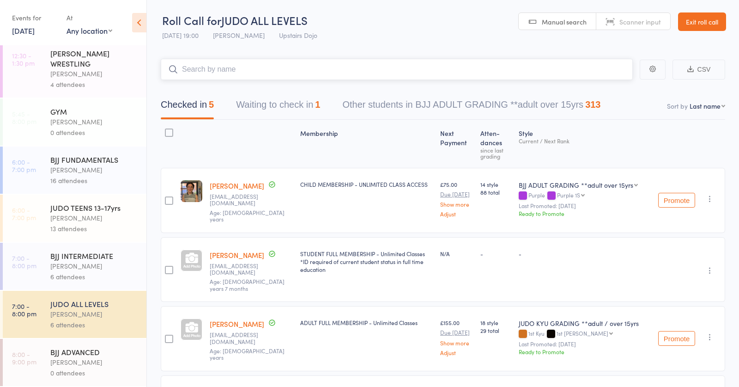
scroll to position [101, 0]
click at [101, 367] on div "BJJ ADVANCED [PERSON_NAME] 0 attendees" at bounding box center [98, 362] width 96 height 47
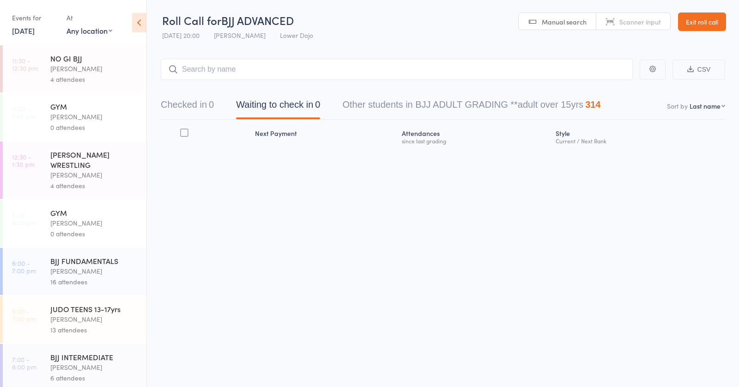
click at [244, 68] on input "search" at bounding box center [397, 69] width 472 height 21
type input "[PERSON_NAME]"
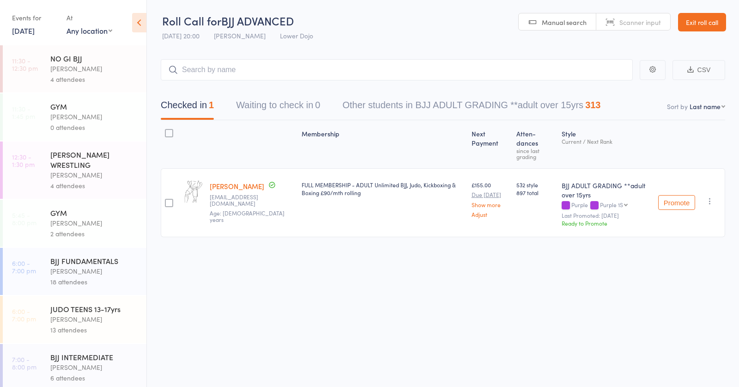
scroll to position [28, 0]
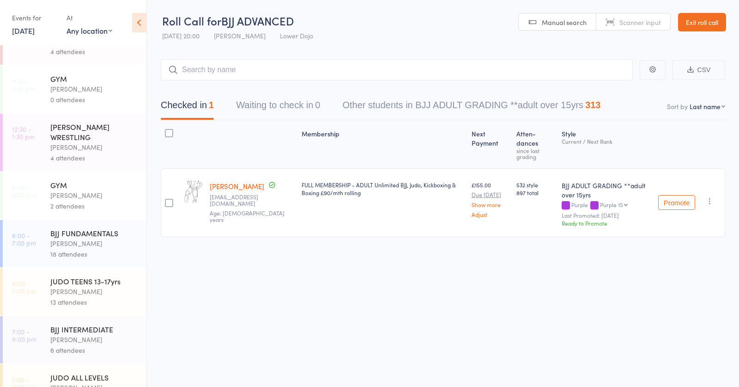
click at [72, 233] on div "BJJ FUNDAMENTALS" at bounding box center [94, 233] width 88 height 10
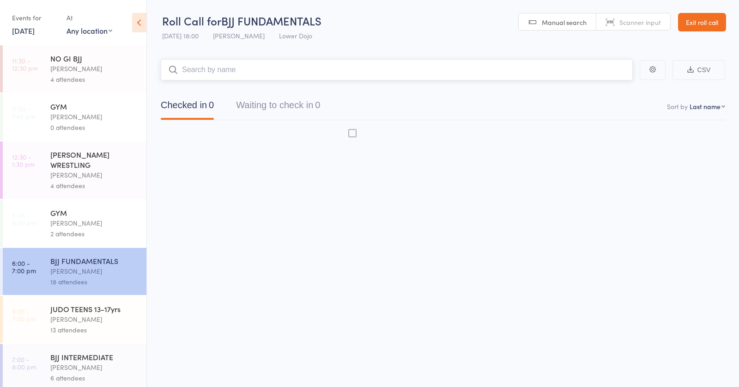
scroll to position [0, 0]
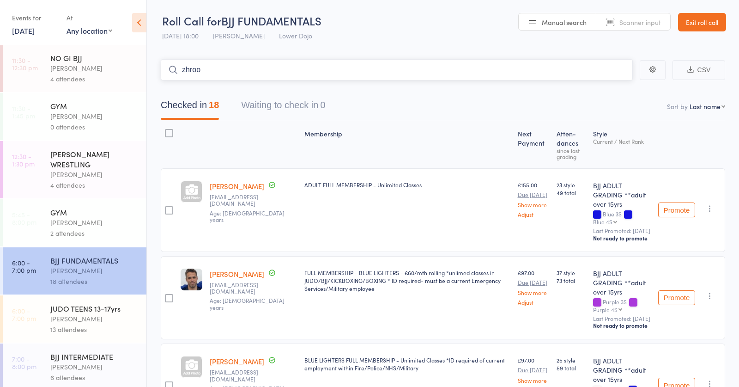
type input "zhrooo"
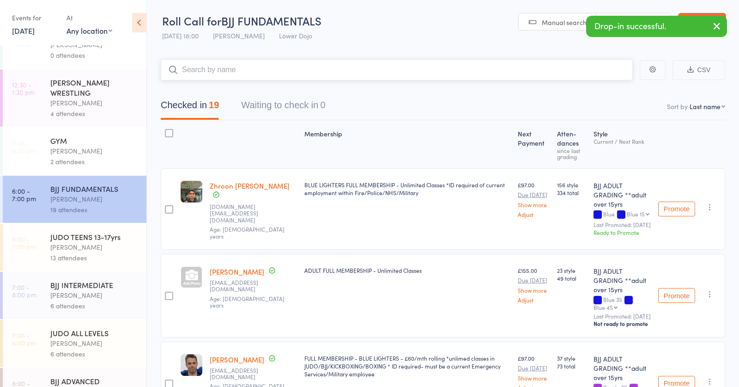
scroll to position [67, 0]
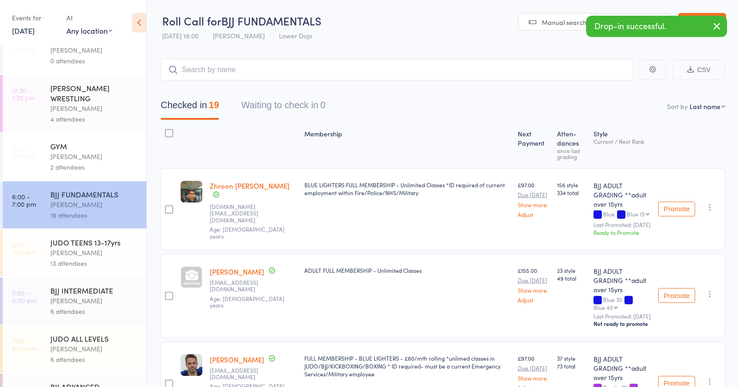
click at [51, 305] on div "[PERSON_NAME]" at bounding box center [94, 300] width 88 height 11
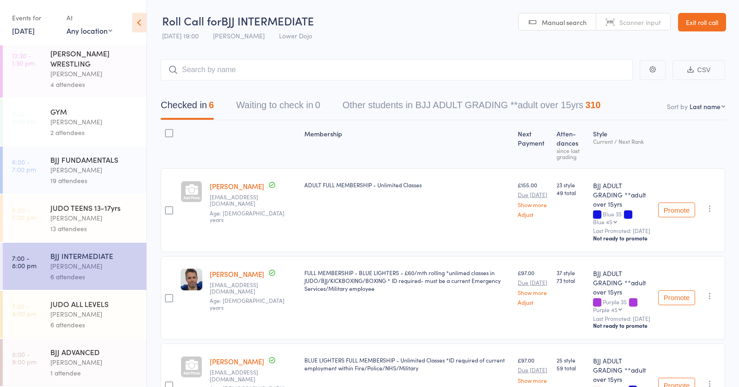
scroll to position [101, 0]
click at [224, 70] on input "search" at bounding box center [397, 69] width 472 height 21
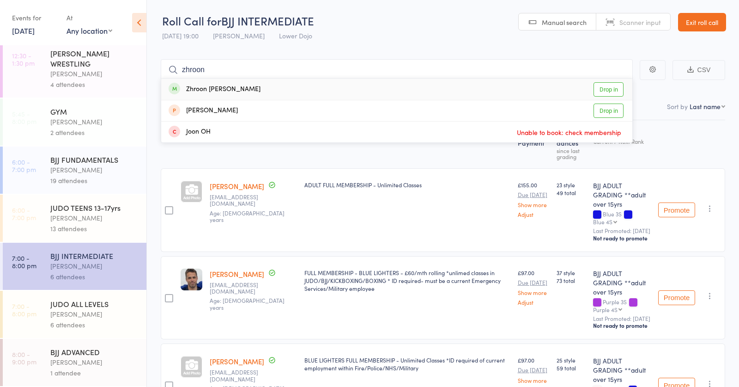
type input "zhroon"
click at [260, 84] on div "Zhroon Al Sabba Drop in" at bounding box center [396, 89] width 471 height 21
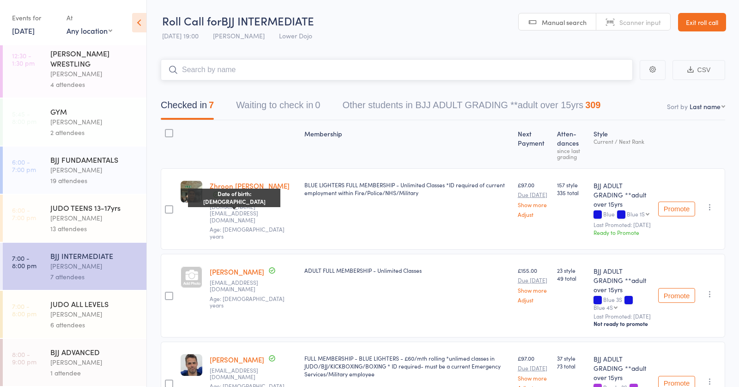
scroll to position [0, 0]
click at [125, 303] on div "JUDO ALL LEVELS" at bounding box center [94, 304] width 88 height 10
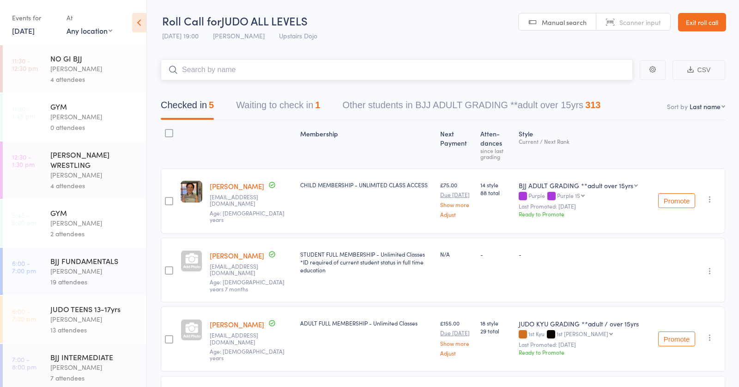
click at [262, 101] on button "Waiting to check in 1" at bounding box center [278, 107] width 84 height 24
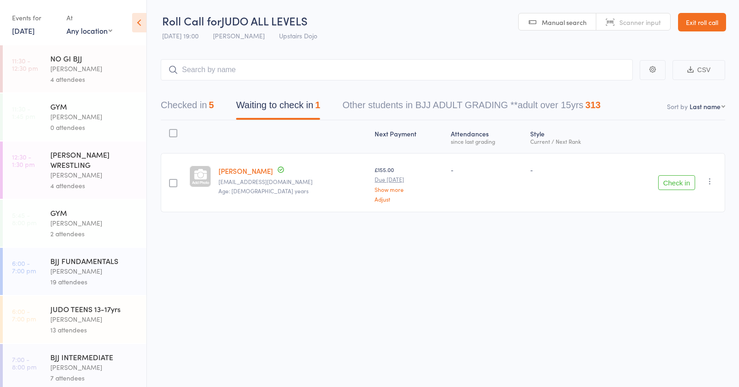
click at [674, 183] on button "Check in" at bounding box center [677, 182] width 37 height 15
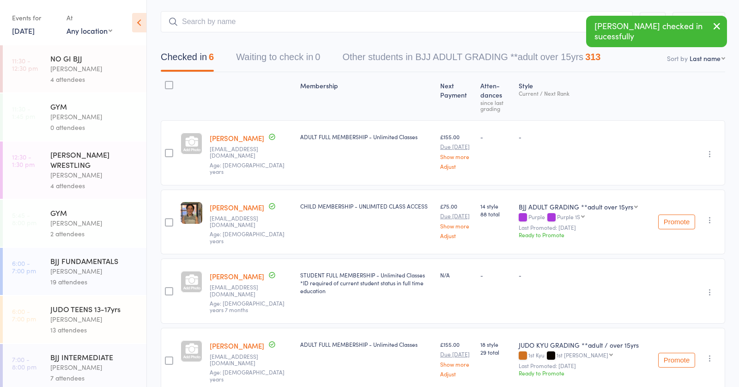
scroll to position [47, 0]
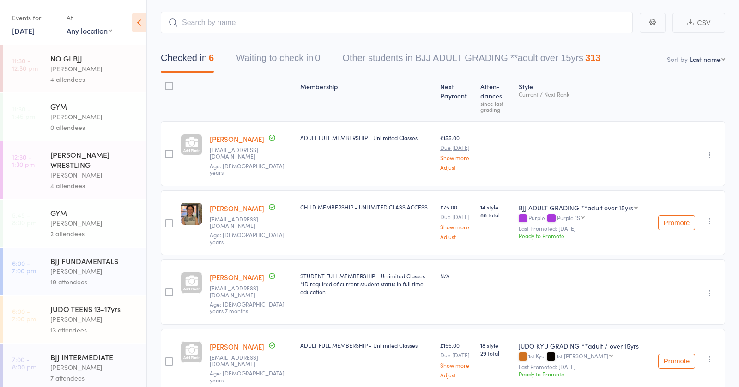
click at [121, 259] on div "BJJ FUNDAMENTALS" at bounding box center [94, 261] width 88 height 10
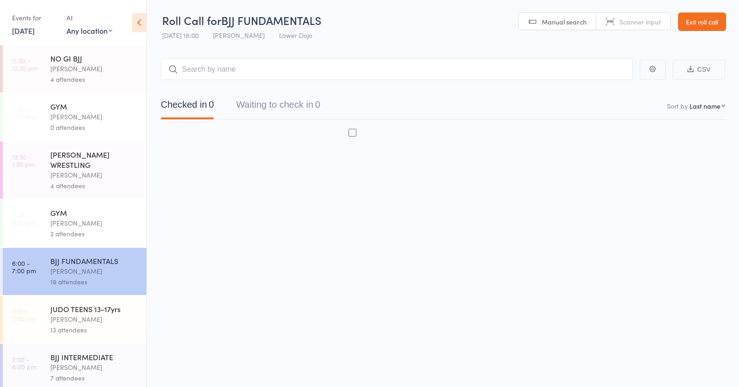
scroll to position [0, 0]
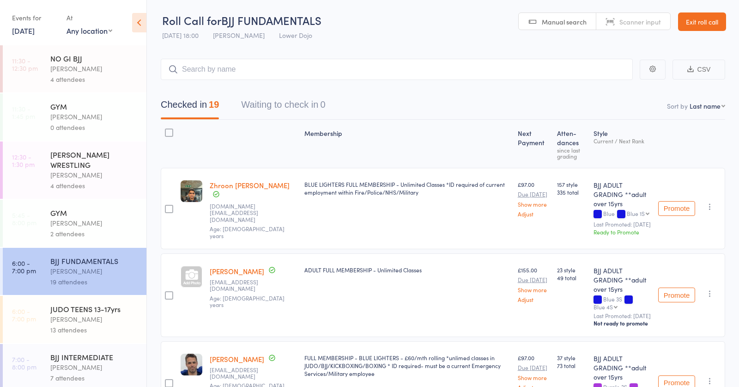
click at [250, 71] on input "search" at bounding box center [397, 69] width 472 height 21
type input "perkins"
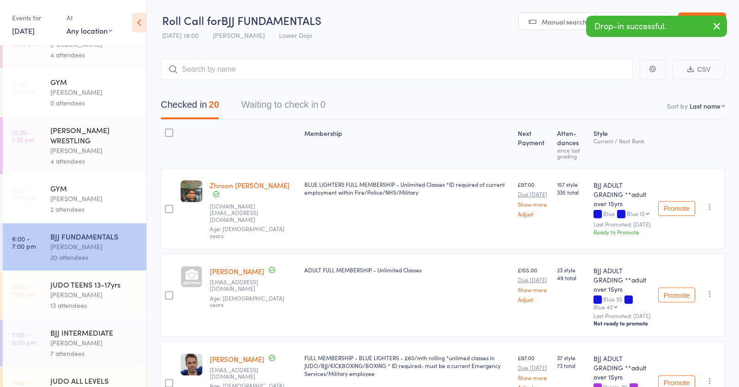
scroll to position [25, 0]
click at [87, 332] on div "BJJ INTERMEDIATE" at bounding box center [94, 332] width 88 height 10
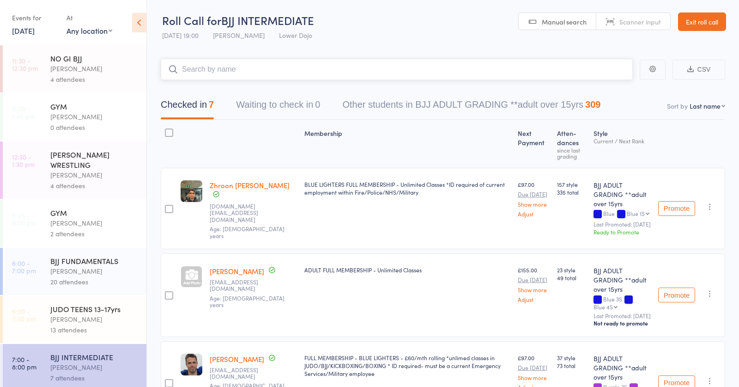
click at [236, 67] on input "search" at bounding box center [397, 69] width 472 height 21
type input "perkins"
type input "emrah"
type input "ilyaas"
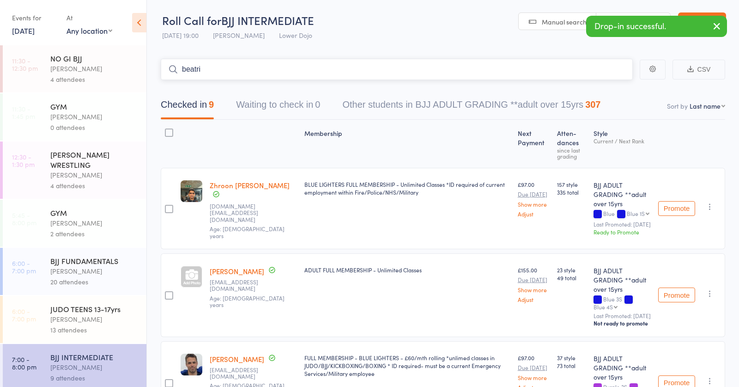
type input "[PERSON_NAME]"
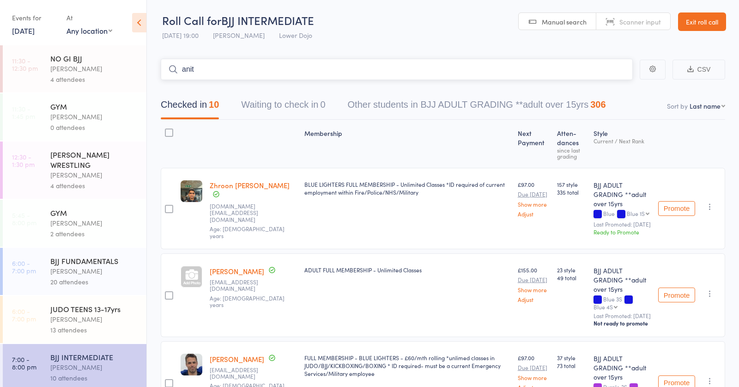
type input "[PERSON_NAME]"
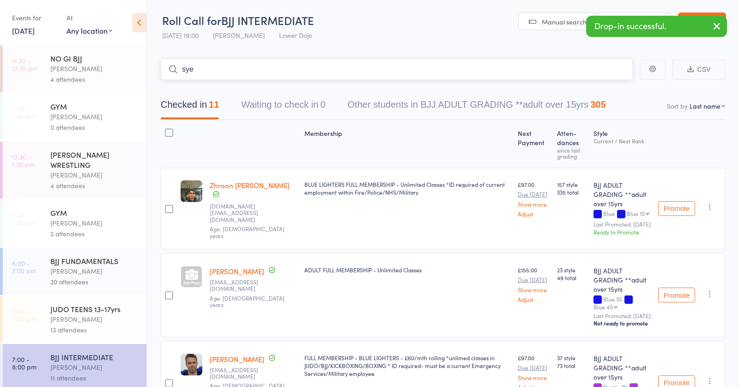
type input "syed"
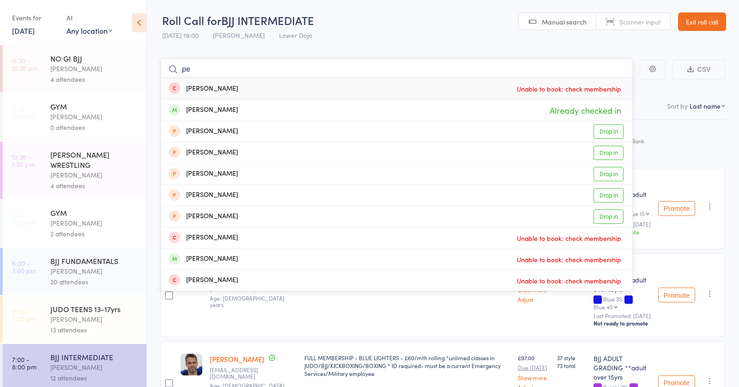
type input "p"
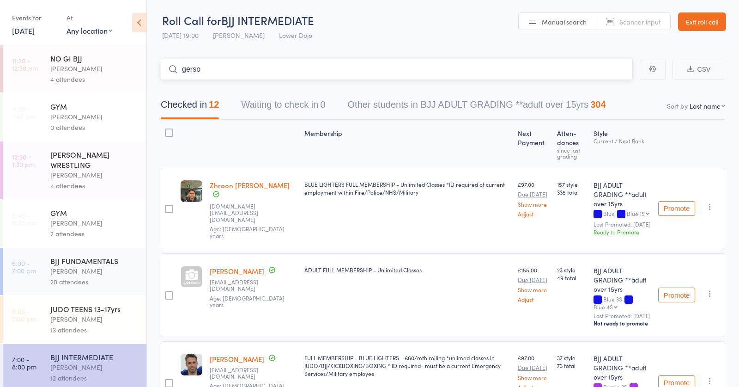
type input "[PERSON_NAME]"
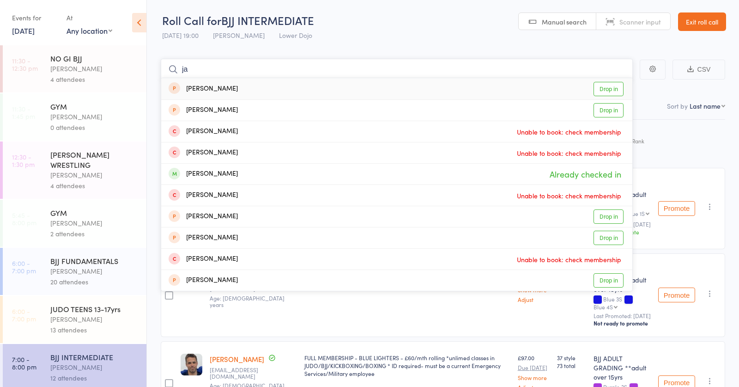
type input "j"
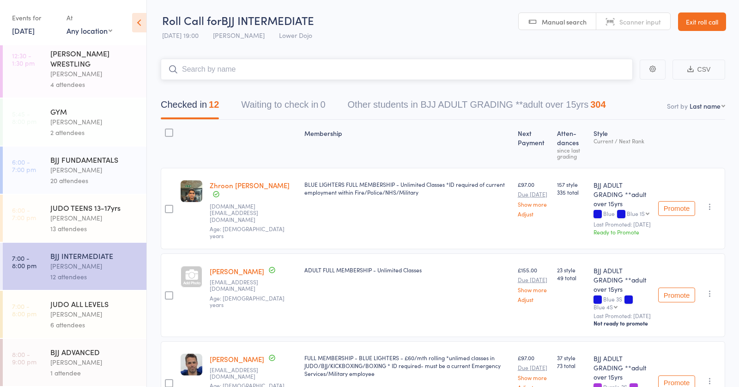
scroll to position [101, 0]
click at [73, 321] on div "6 attendees" at bounding box center [94, 324] width 88 height 11
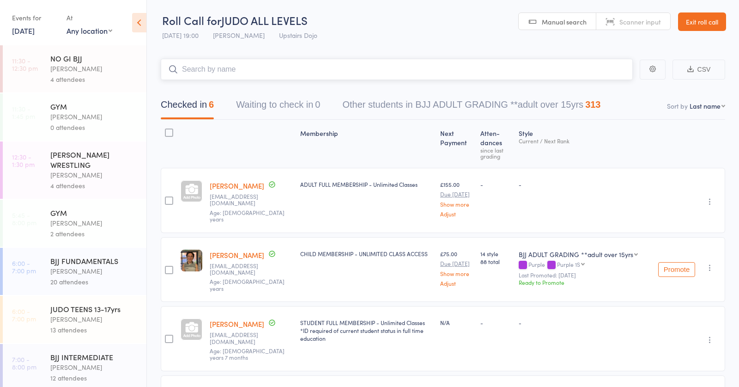
click at [350, 66] on input "search" at bounding box center [397, 69] width 472 height 21
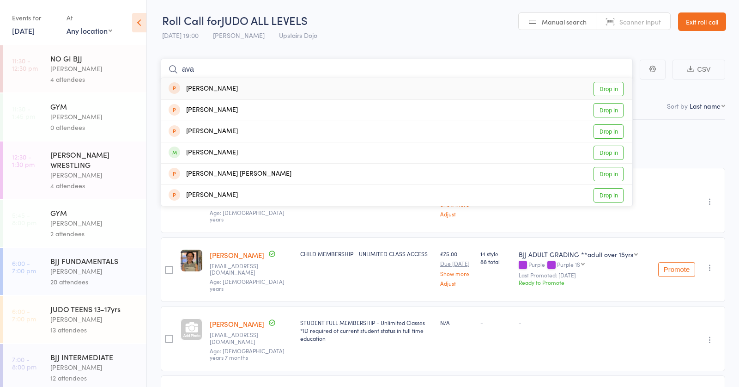
type input "[PERSON_NAME]"
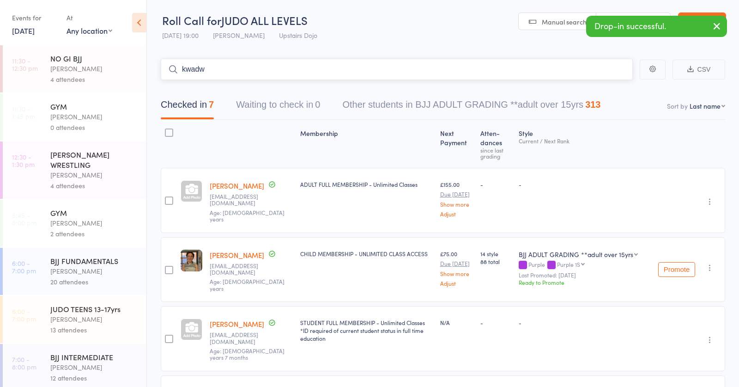
type input "[PERSON_NAME]"
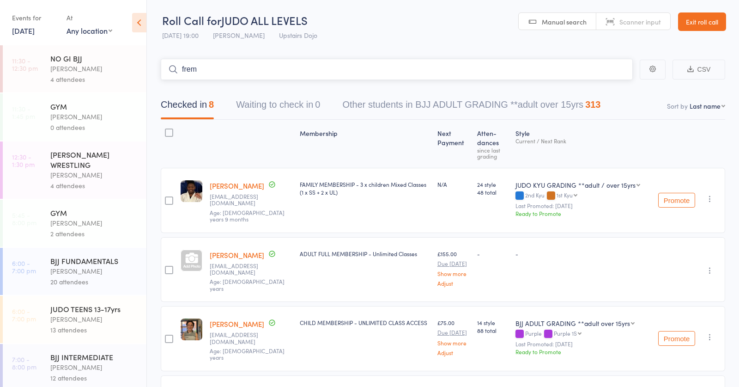
type input "frema"
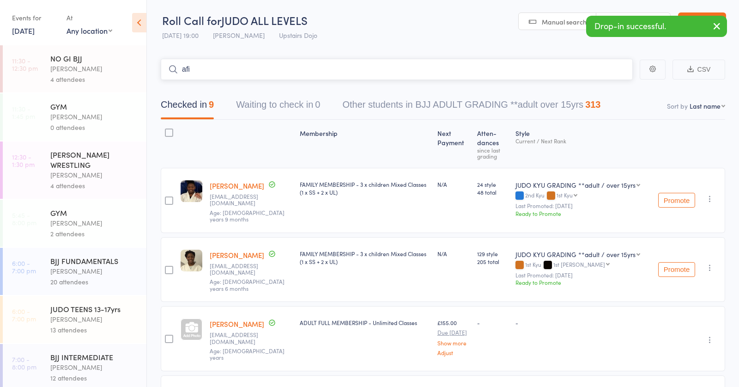
type input "afia"
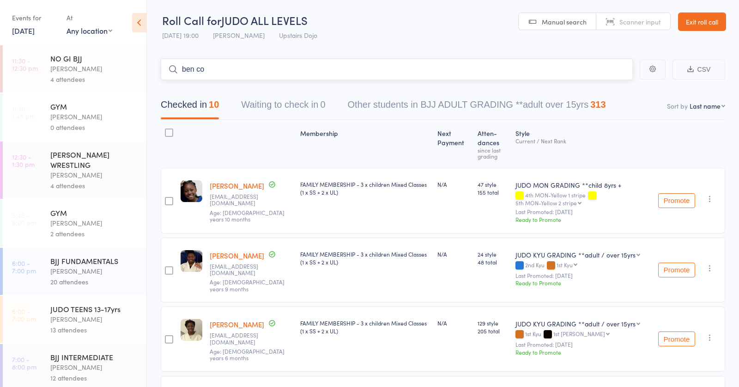
type input "ben cos"
click at [23, 30] on link "[DATE]" at bounding box center [23, 30] width 23 height 10
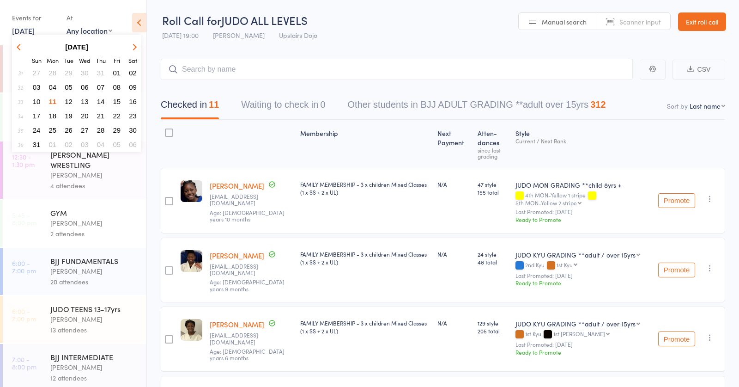
click at [130, 88] on span "09" at bounding box center [133, 87] width 8 height 8
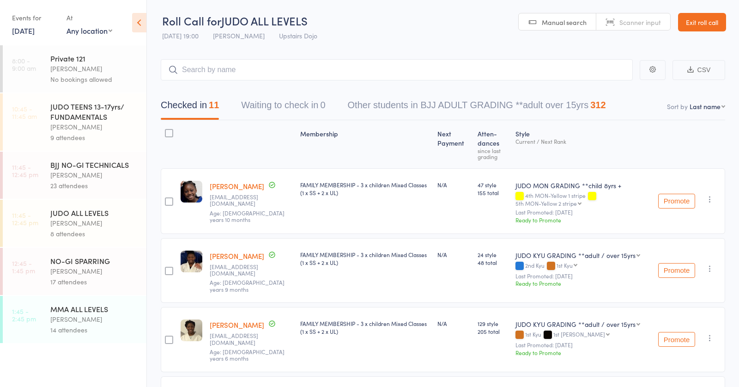
click at [62, 312] on div "MMA ALL LEVELS" at bounding box center [94, 309] width 88 height 10
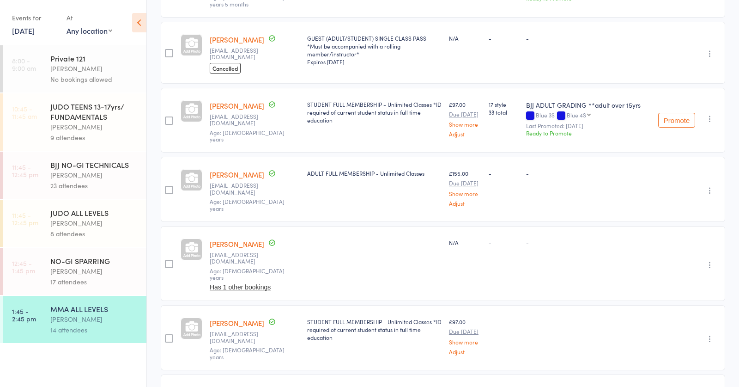
scroll to position [566, 0]
click at [262, 317] on link "Nassim Sandjakeddine" at bounding box center [237, 322] width 55 height 10
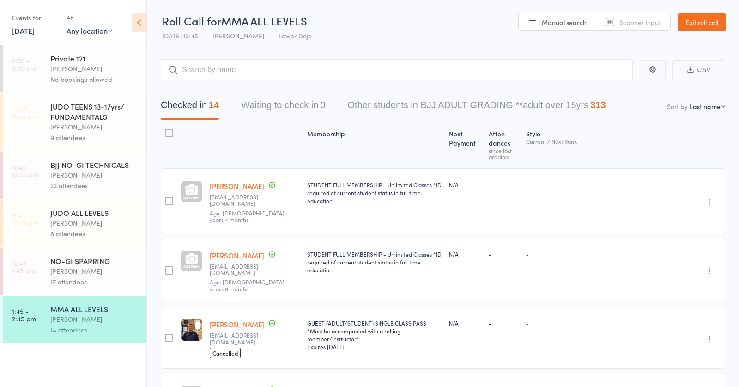
scroll to position [0, 0]
click at [19, 30] on link "9 Aug, 2025" at bounding box center [23, 30] width 23 height 10
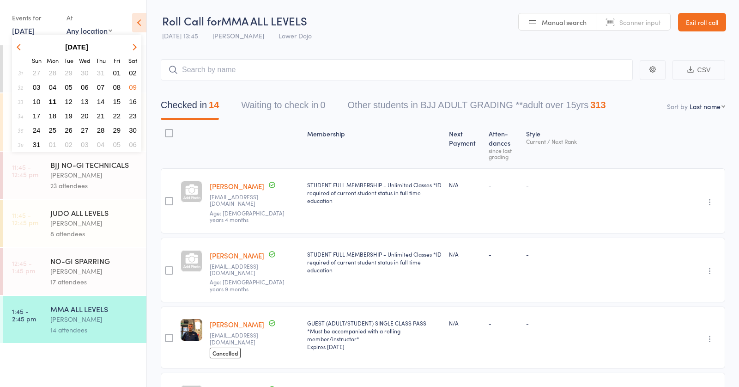
click at [55, 101] on span "11" at bounding box center [53, 102] width 8 height 8
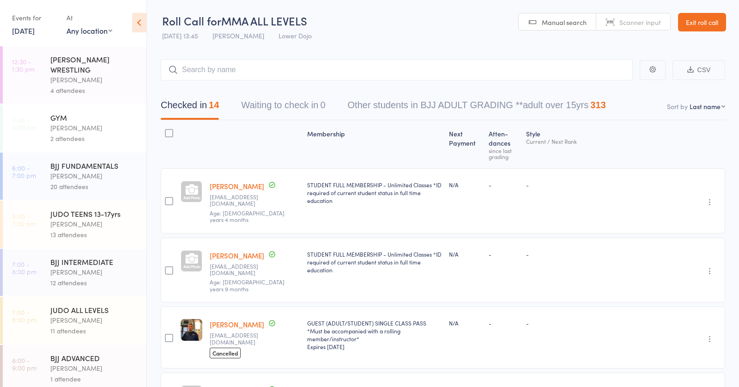
scroll to position [101, 0]
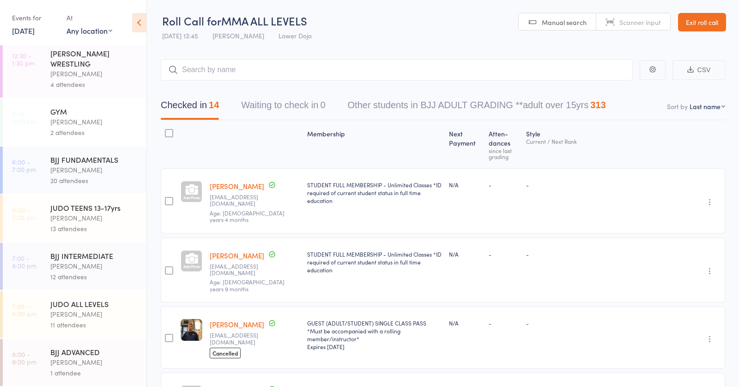
click at [85, 326] on div "11 attendees" at bounding box center [94, 324] width 88 height 11
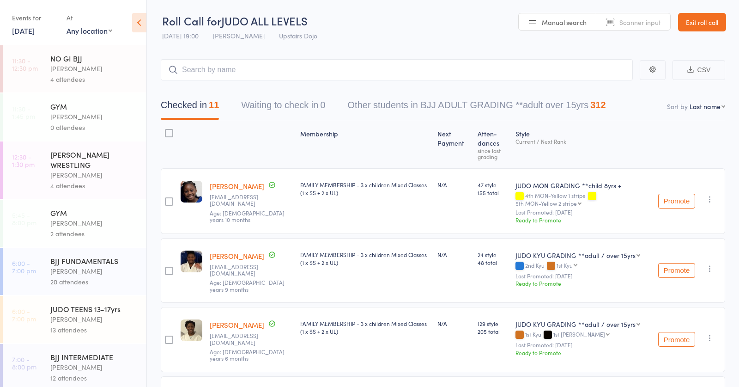
click at [281, 64] on input "search" at bounding box center [397, 69] width 472 height 21
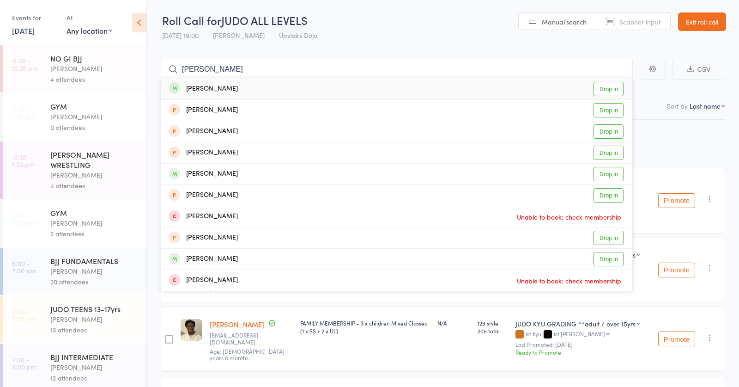
type input "henry samuelson"
drag, startPoint x: 311, startPoint y: 77, endPoint x: 333, endPoint y: 86, distance: 23.4
click at [333, 86] on div "Henry Samuels Drop in" at bounding box center [396, 88] width 471 height 21
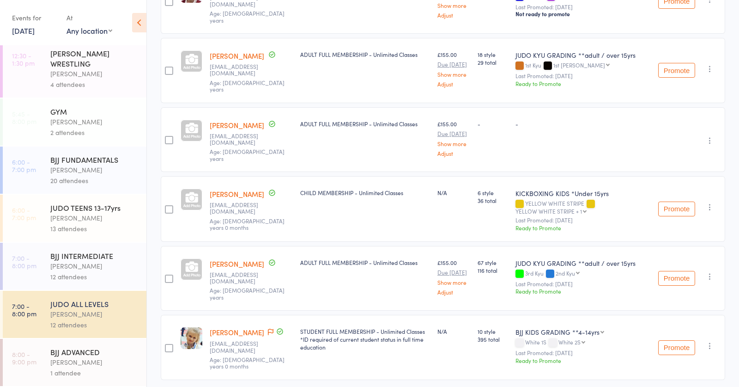
scroll to position [616, 0]
click at [51, 262] on div "[PERSON_NAME]" at bounding box center [94, 266] width 88 height 11
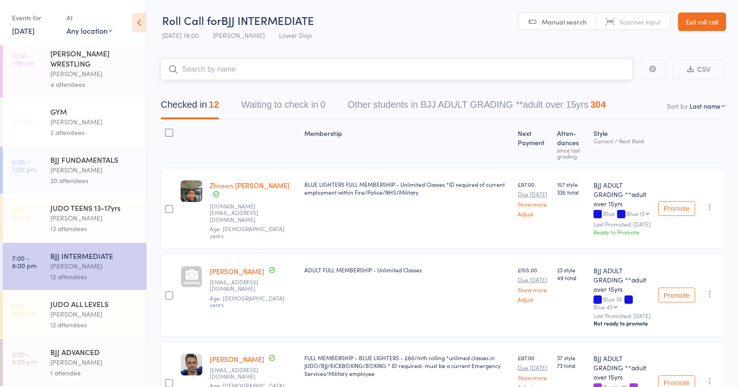
scroll to position [101, 0]
type input "emrah"
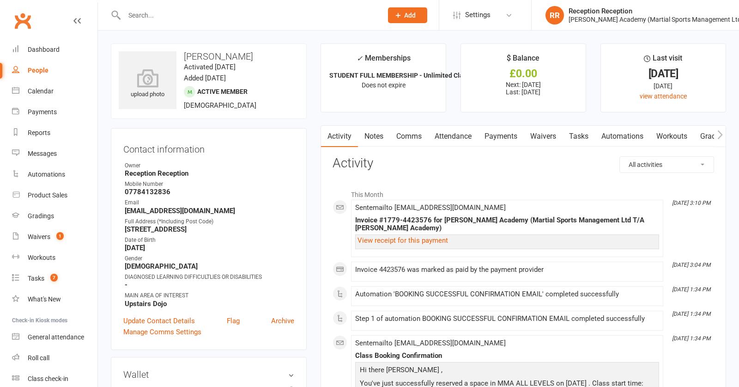
click at [158, 30] on div "Prospect Member Non-attending contact Class / event Appointment Grading event T…" at bounding box center [369, 15] width 739 height 31
